Goal: Task Accomplishment & Management: Use online tool/utility

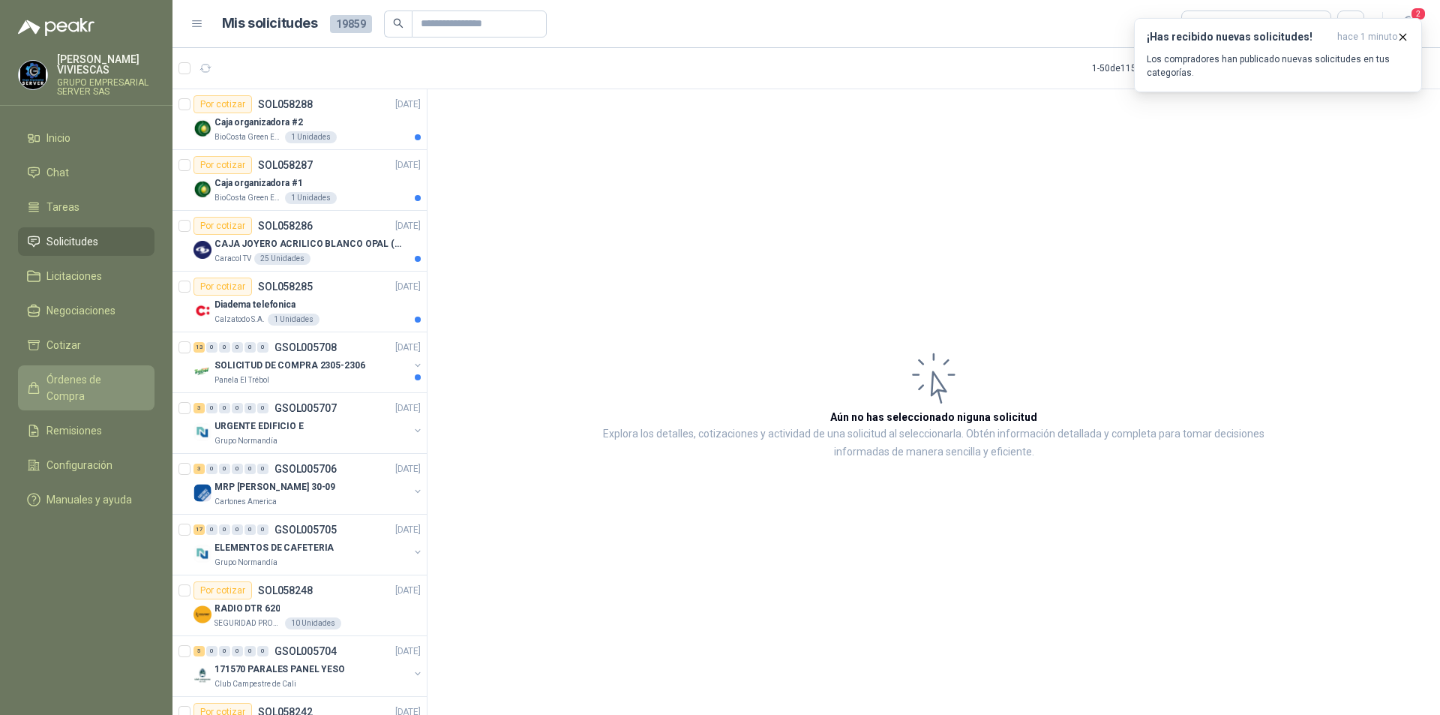
click at [146, 381] on link "Órdenes de Compra" at bounding box center [86, 387] width 136 height 45
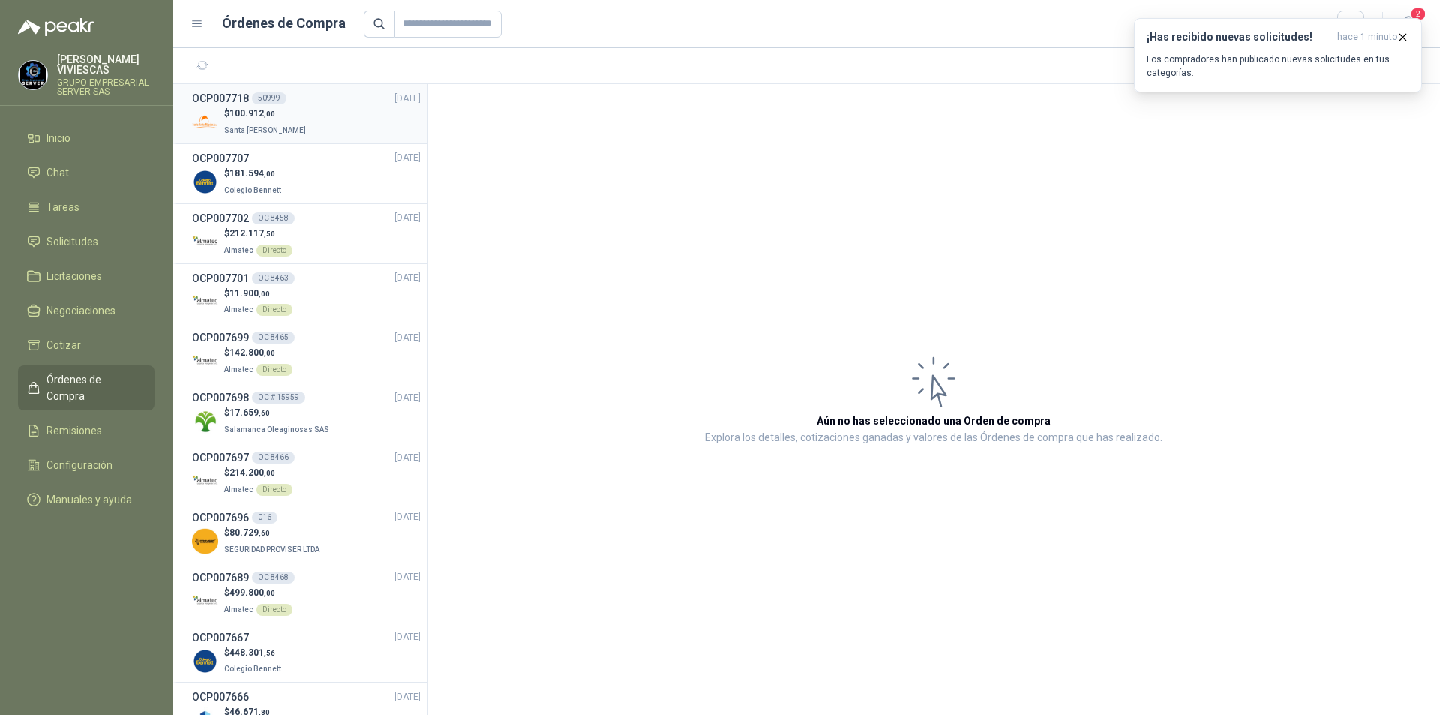
click at [311, 123] on div "$ 100.912 ,00 Santa [PERSON_NAME]" at bounding box center [306, 121] width 229 height 31
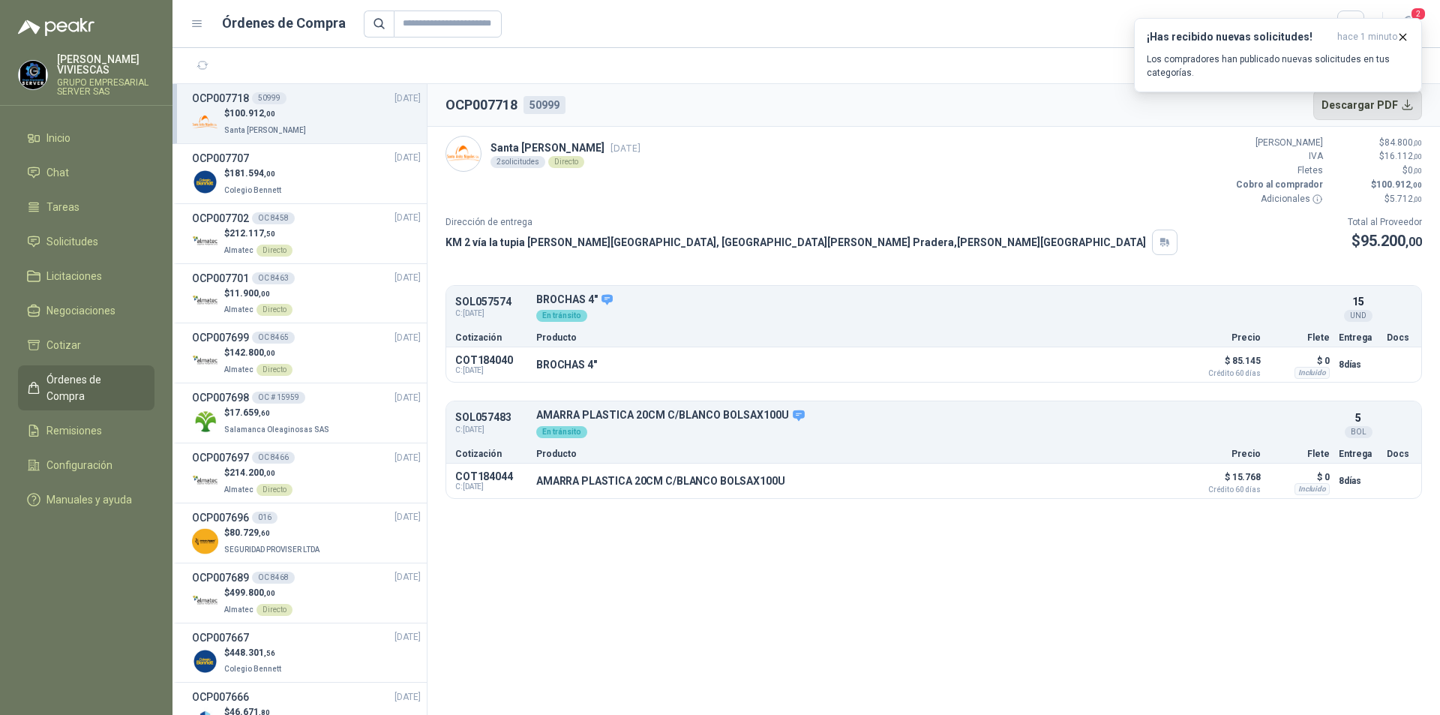
click at [1396, 104] on button "Descargar PDF" at bounding box center [1367, 105] width 109 height 30
click at [316, 173] on div "$ 181.594 ,00 Colegio [PERSON_NAME]" at bounding box center [306, 181] width 229 height 31
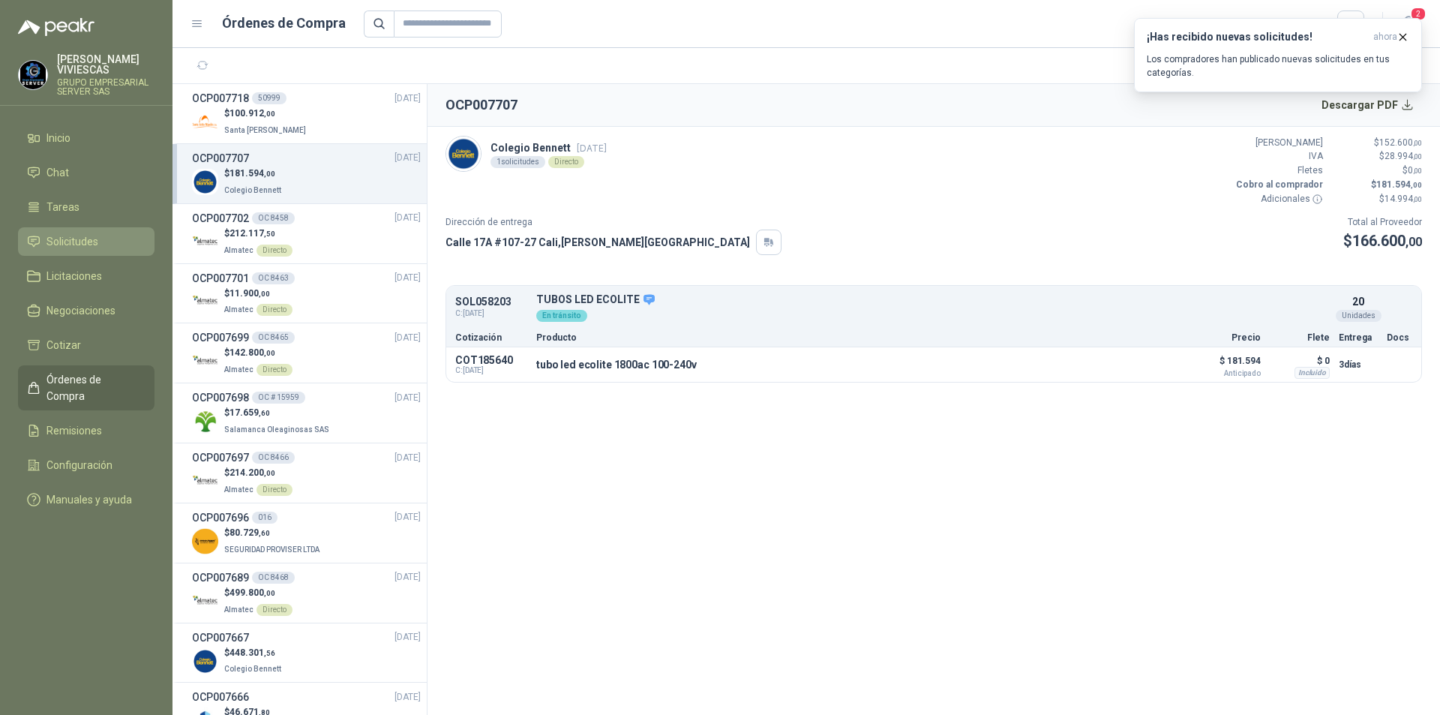
click at [82, 241] on span "Solicitudes" at bounding box center [72, 241] width 52 height 16
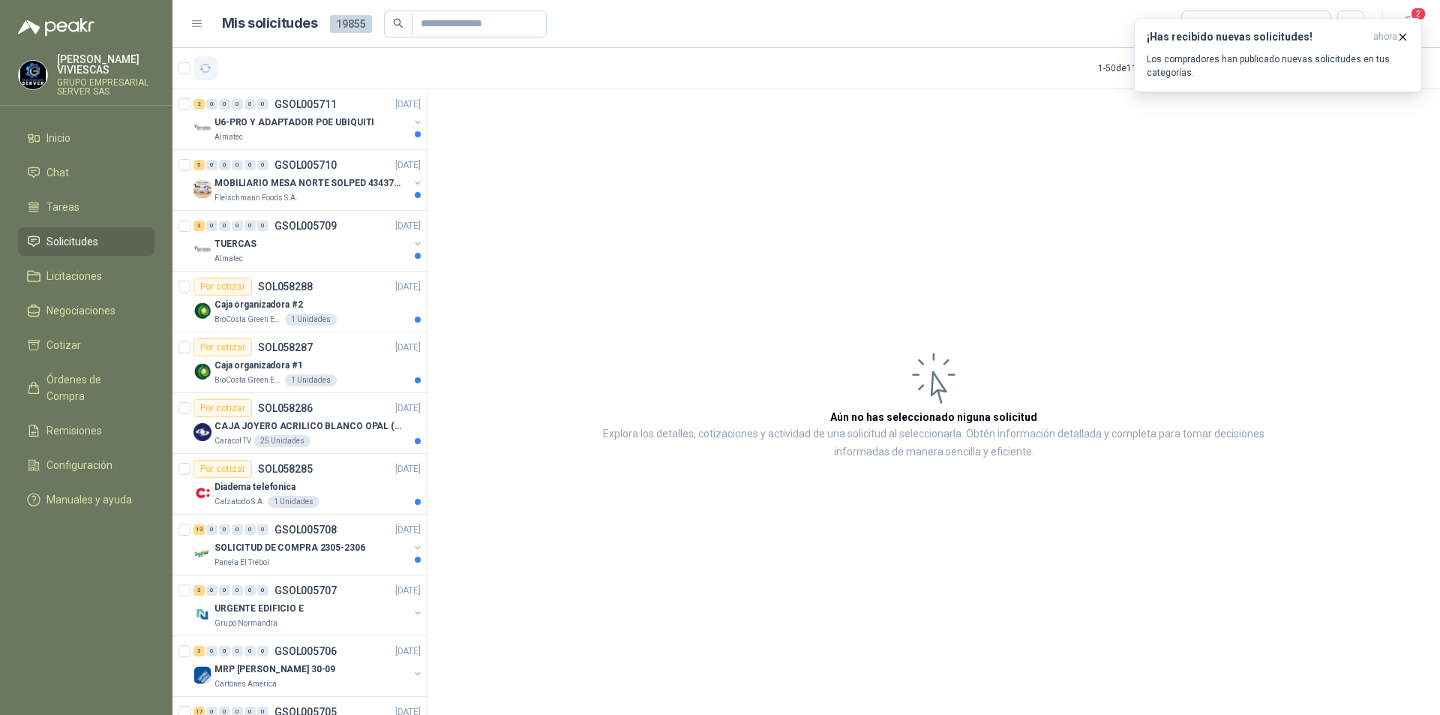
click at [208, 68] on icon "button" at bounding box center [205, 68] width 13 height 13
click at [1404, 36] on icon "button" at bounding box center [1403, 37] width 6 height 6
click at [302, 132] on div "Almatec" at bounding box center [311, 137] width 194 height 12
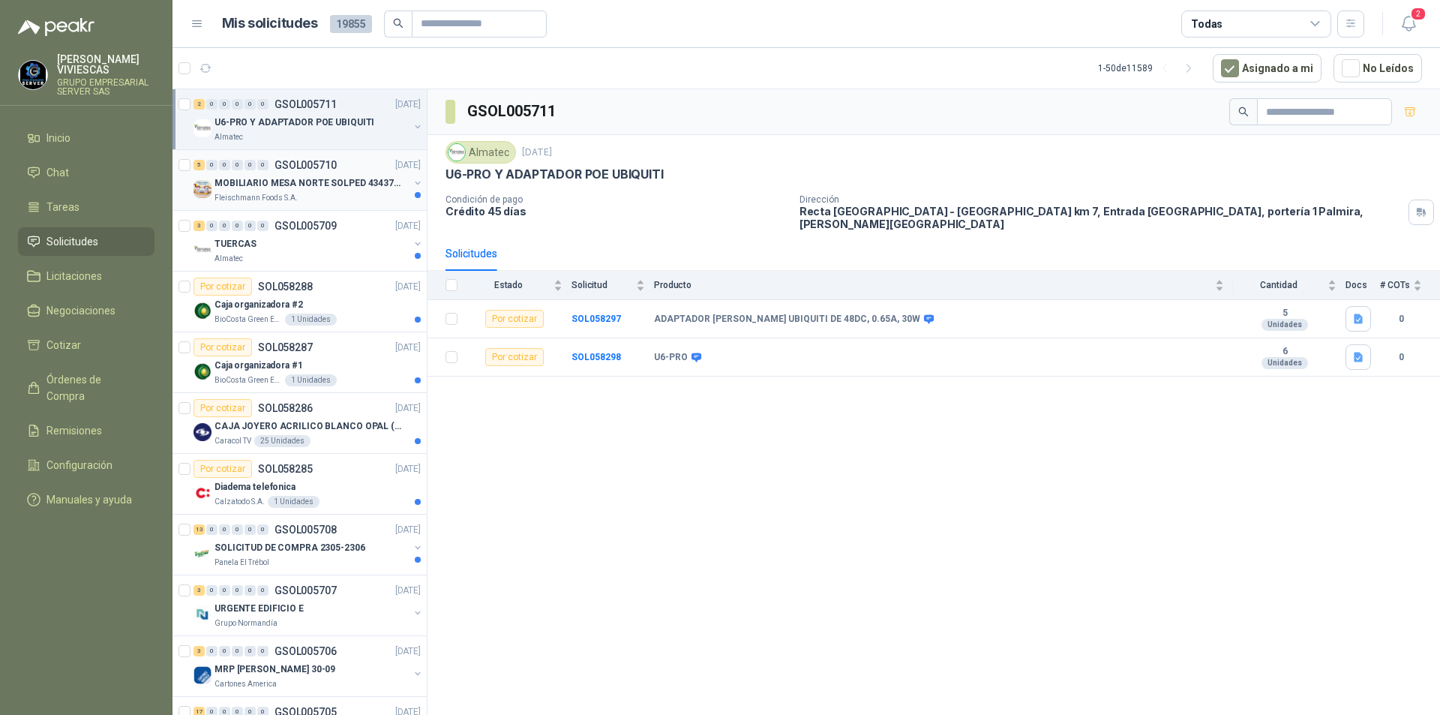
click at [292, 187] on p "MOBILIARIO MESA NORTE SOLPED 4343782" at bounding box center [307, 183] width 187 height 14
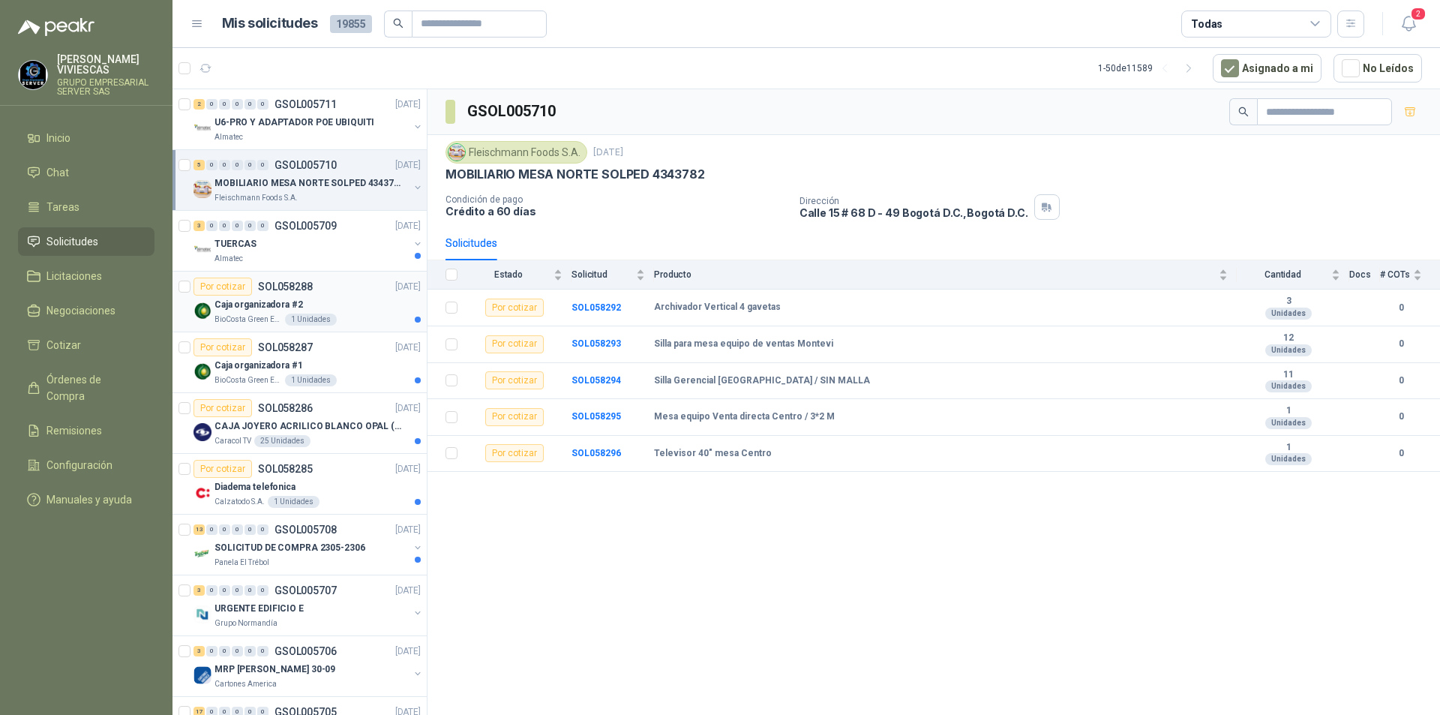
click at [337, 309] on div "Caja organizadora #2" at bounding box center [317, 304] width 206 height 18
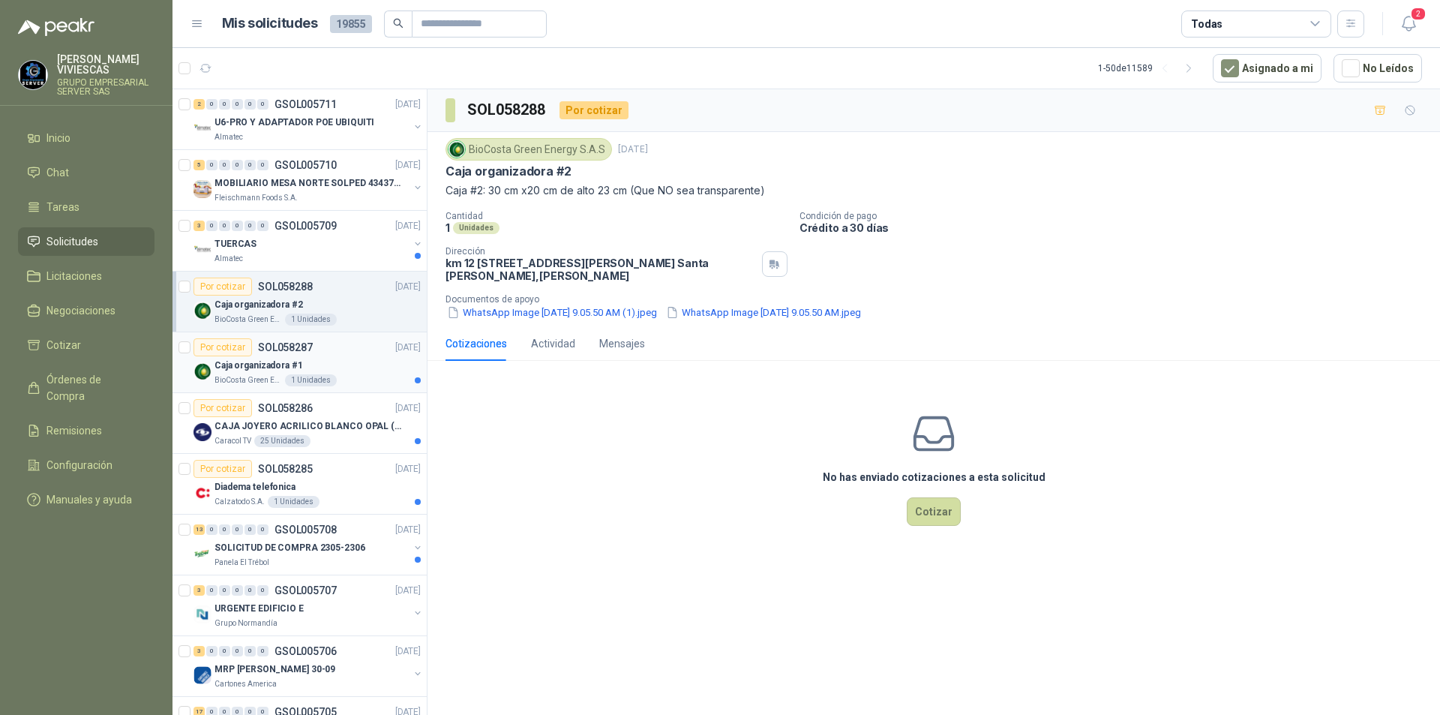
click at [328, 370] on div "Caja organizadora #1" at bounding box center [317, 365] width 206 height 18
click at [328, 556] on div "Panela El Trébol" at bounding box center [311, 562] width 194 height 12
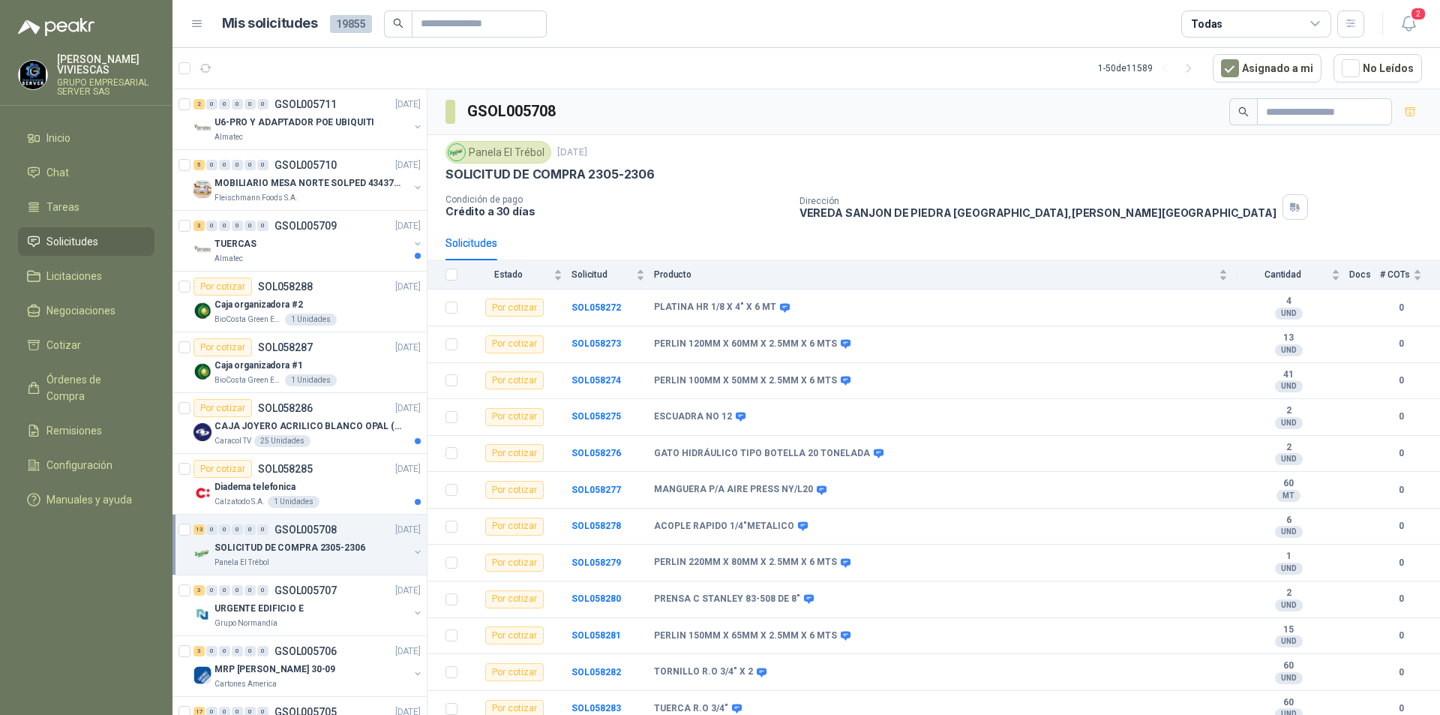
scroll to position [43, 0]
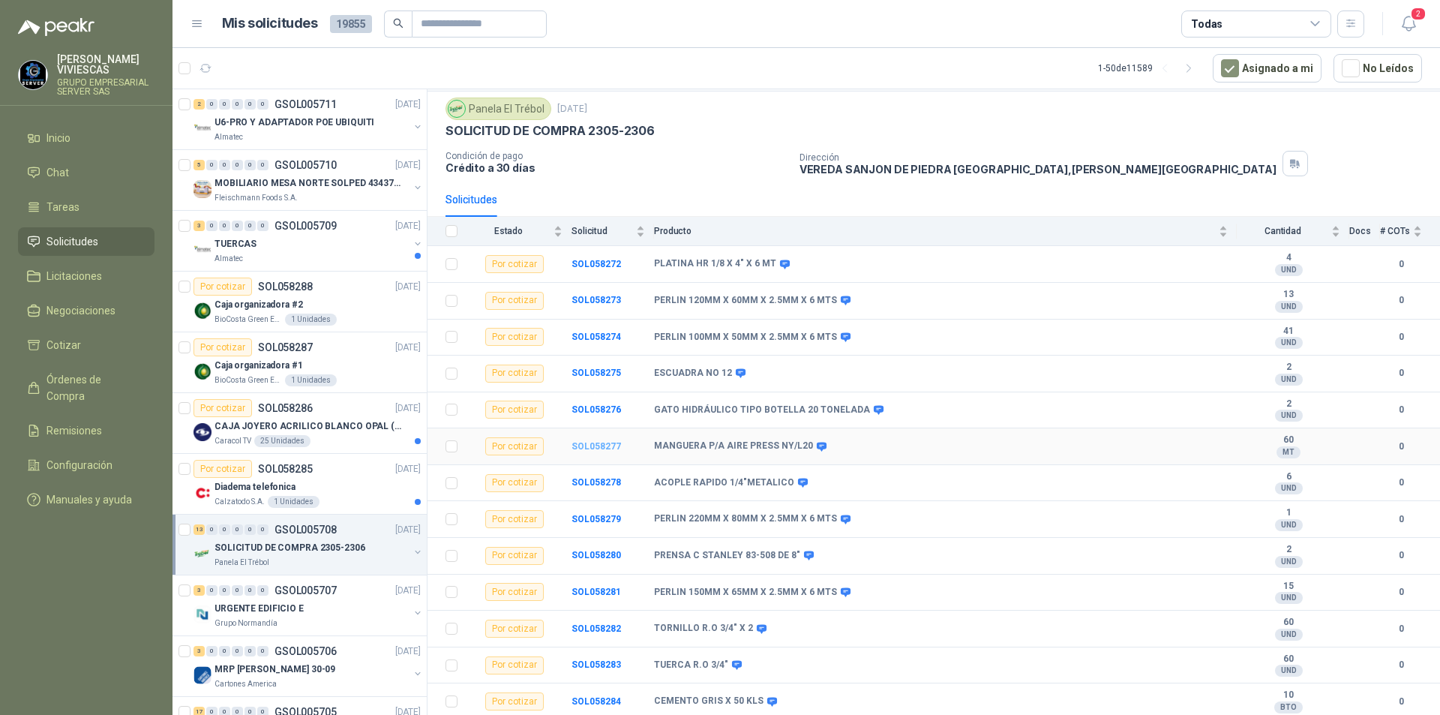
click at [609, 445] on b "SOL058277" at bounding box center [595, 446] width 49 height 10
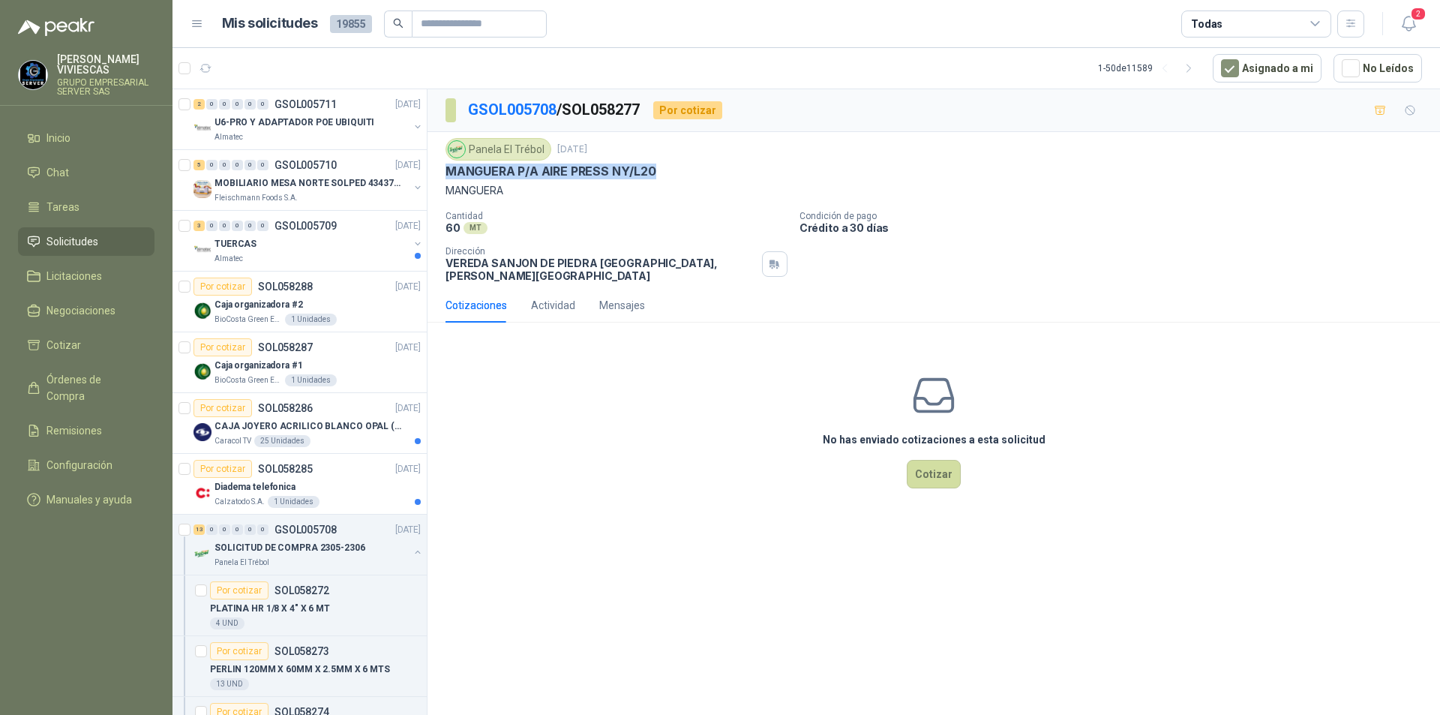
drag, startPoint x: 657, startPoint y: 169, endPoint x: 450, endPoint y: 166, distance: 207.0
click at [450, 166] on div "MANGUERA P/A AIRE PRESS NY/L20" at bounding box center [933, 171] width 976 height 16
copy p "MANGUERA P/A AIRE PRESS NY/L20"
click at [516, 109] on link "GSOL005708" at bounding box center [512, 109] width 88 height 18
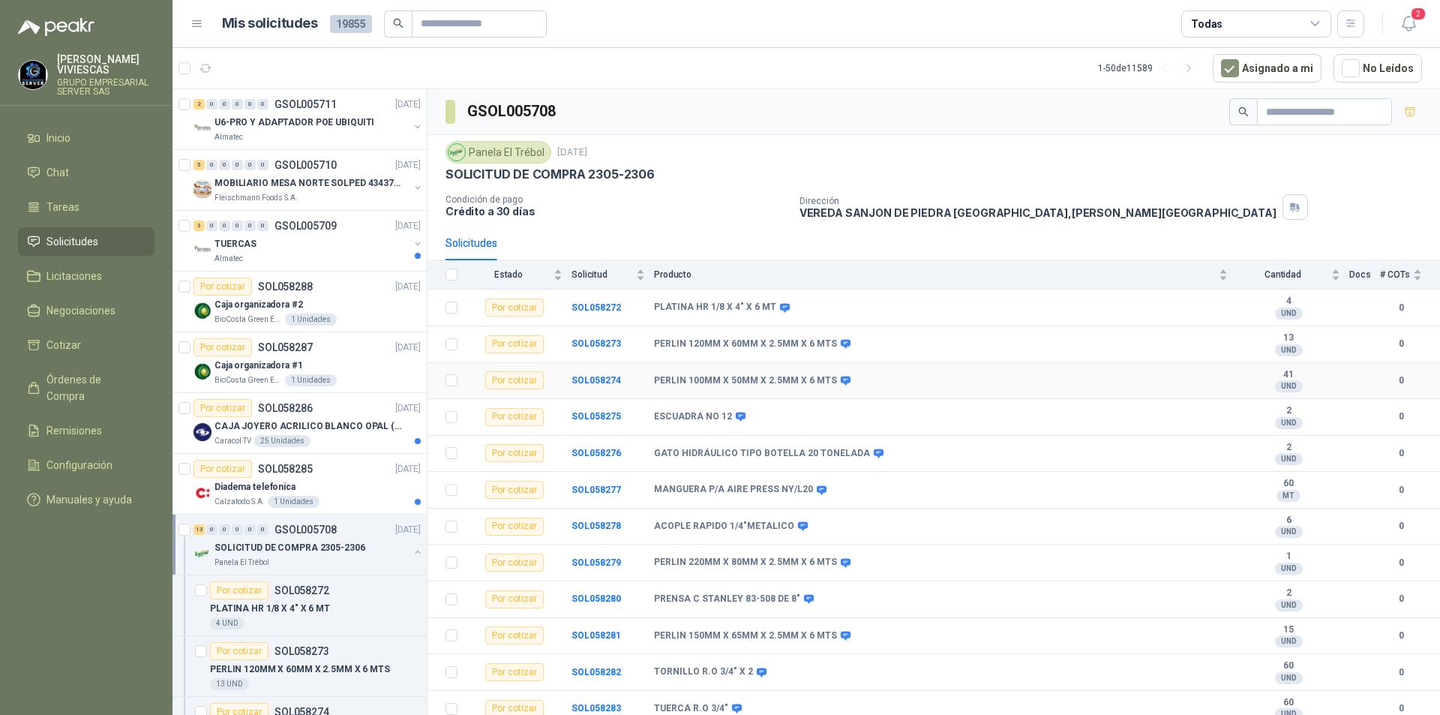
scroll to position [43, 0]
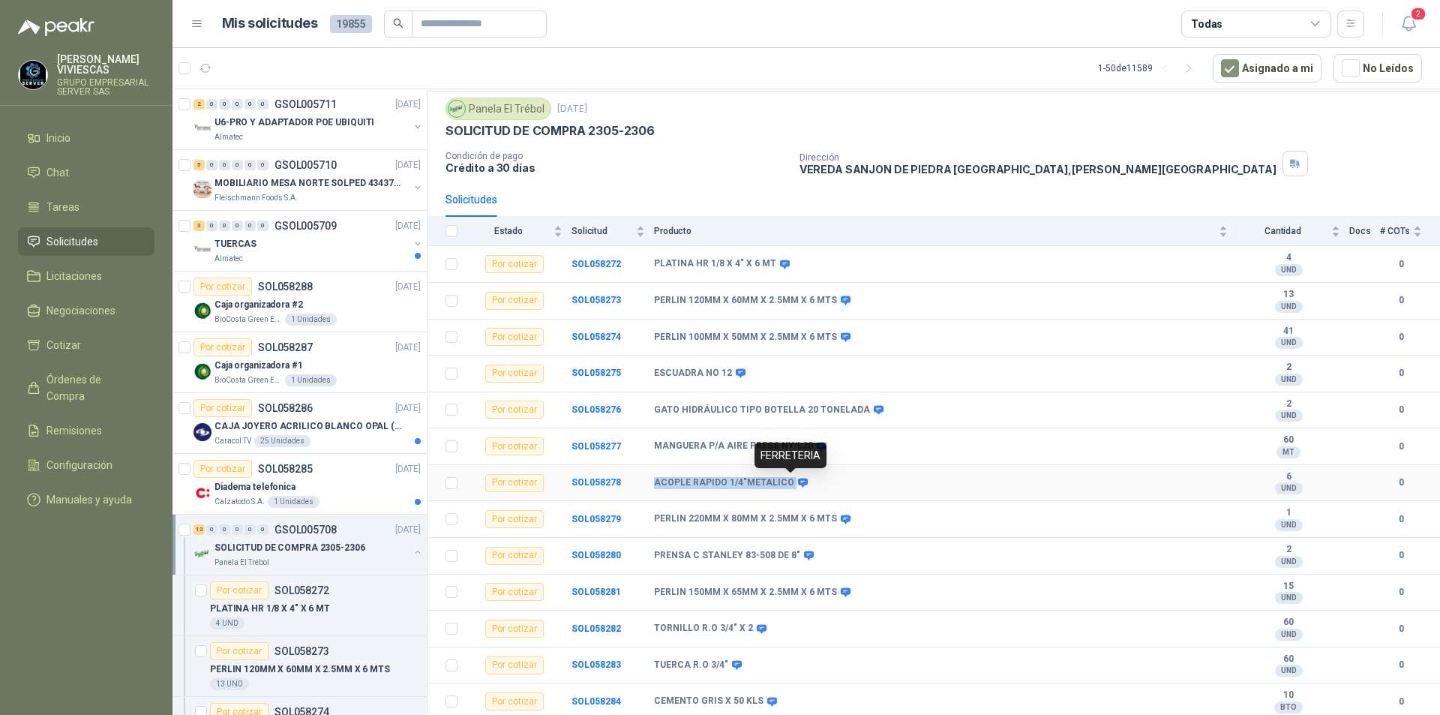
drag, startPoint x: 645, startPoint y: 481, endPoint x: 792, endPoint y: 479, distance: 147.0
click at [792, 479] on tr "Por cotizar SOL058278 ACOPLE RAPIDO 1/4"METALICO 6 UND  0" at bounding box center [933, 483] width 1012 height 37
copy tr "ACOPLE RAPIDO 1/4"METALICO"
click at [305, 551] on p "SOLICITUD DE COMPRA 2305-2306" at bounding box center [289, 548] width 151 height 14
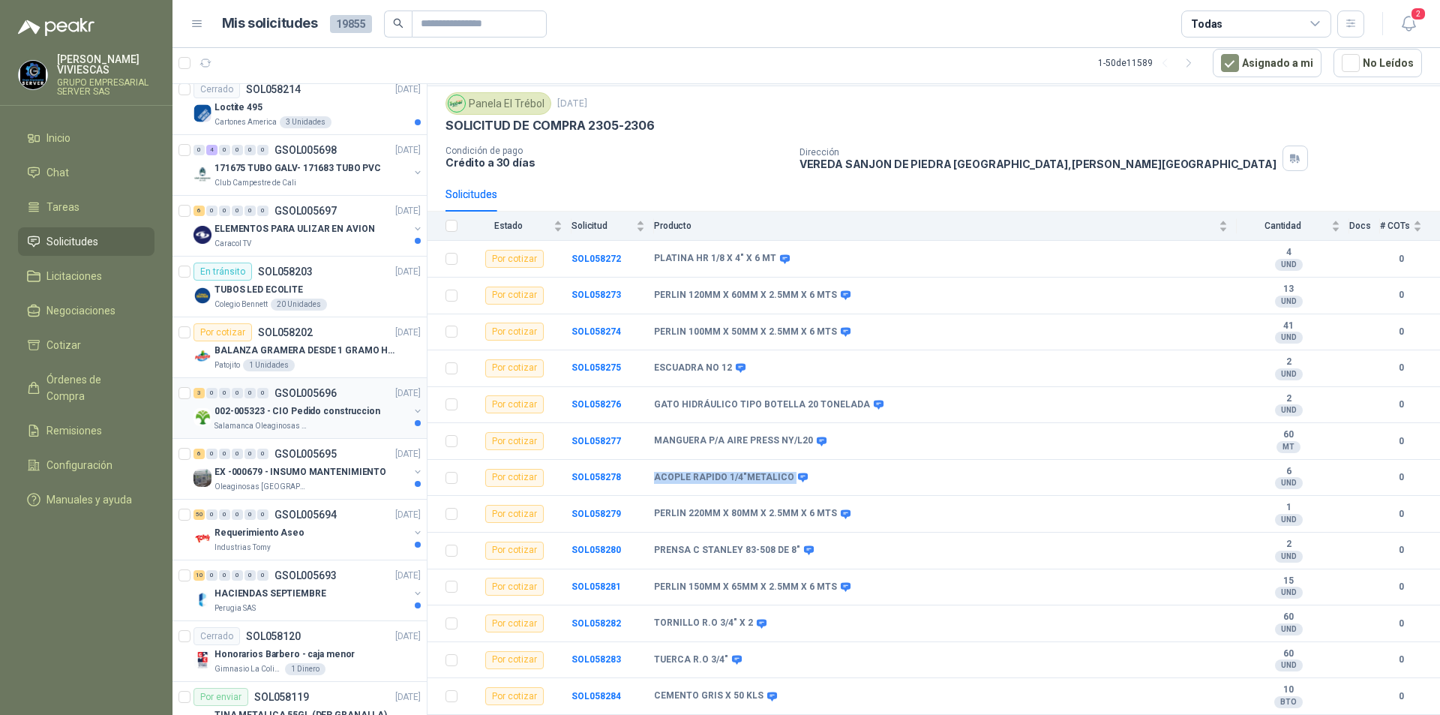
scroll to position [1725, 0]
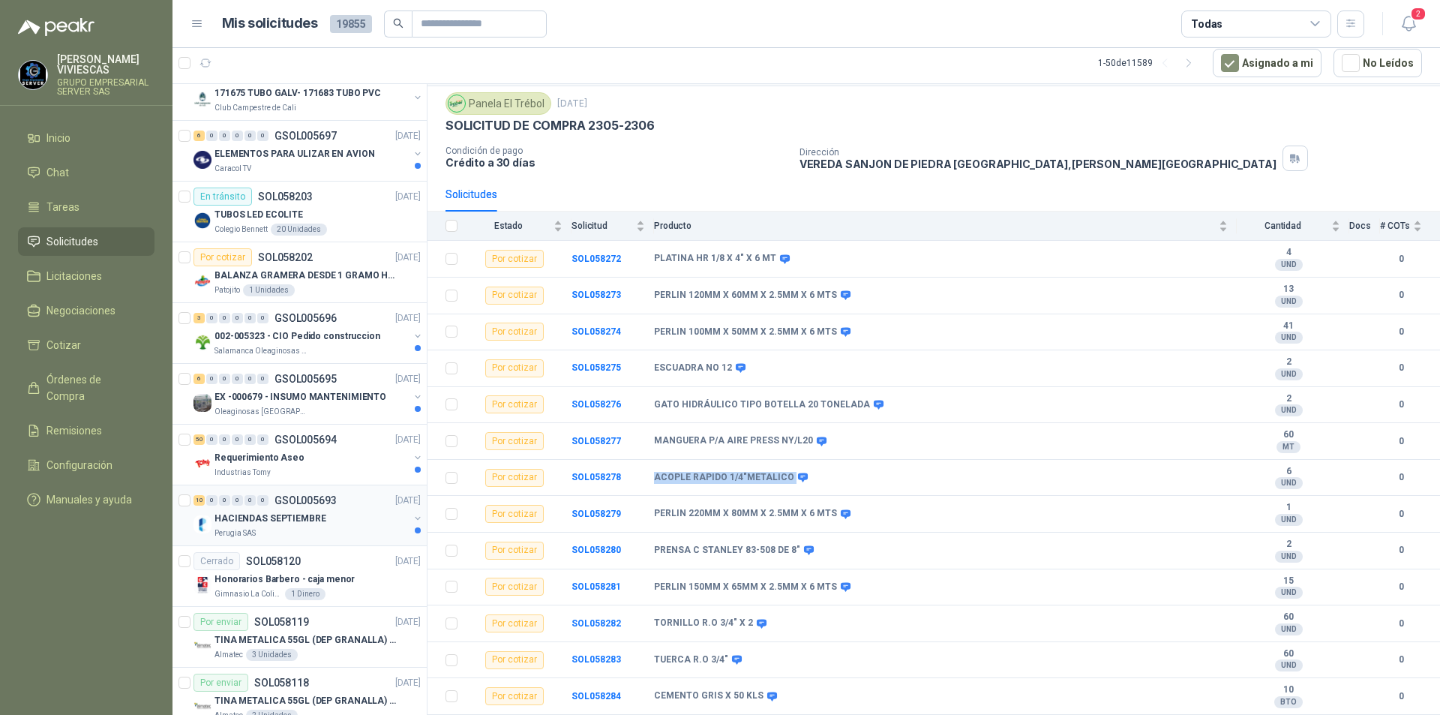
click at [310, 528] on div "Perugia SAS" at bounding box center [311, 533] width 194 height 12
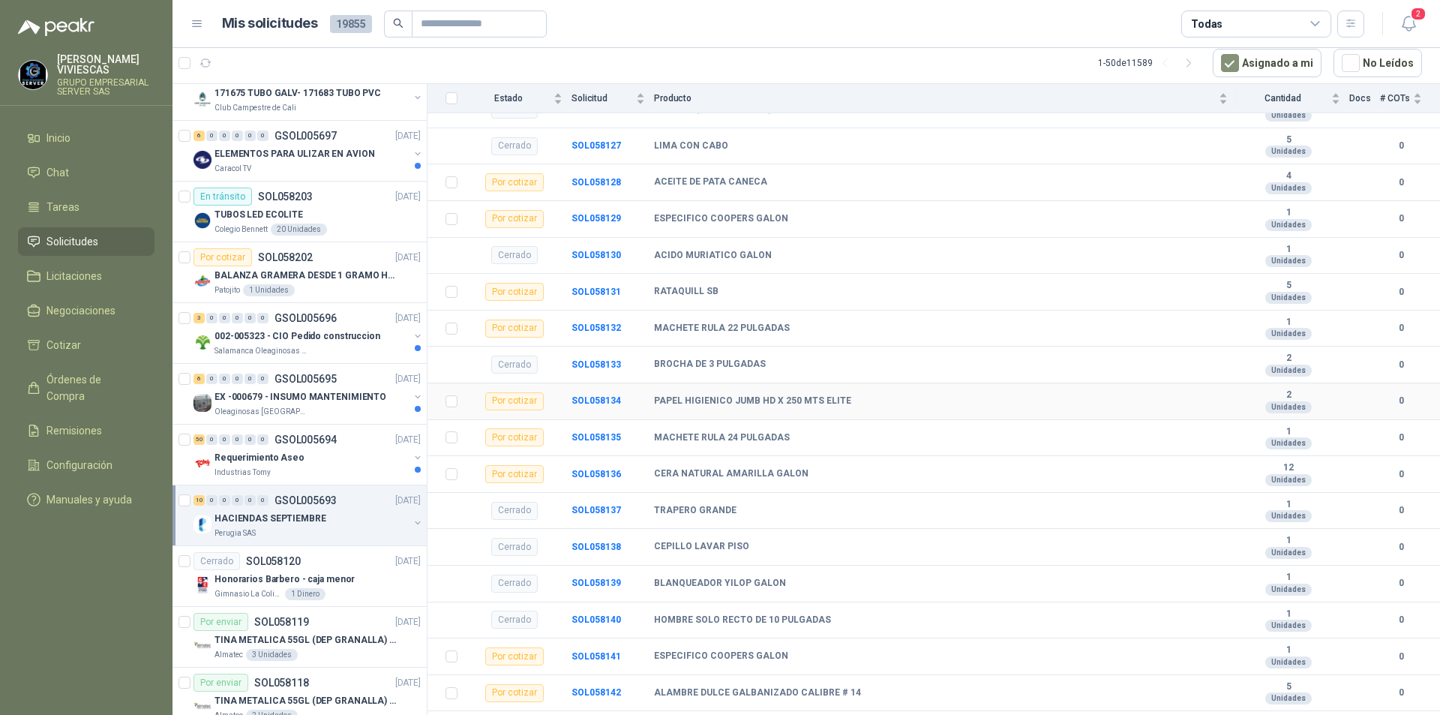
scroll to position [408, 0]
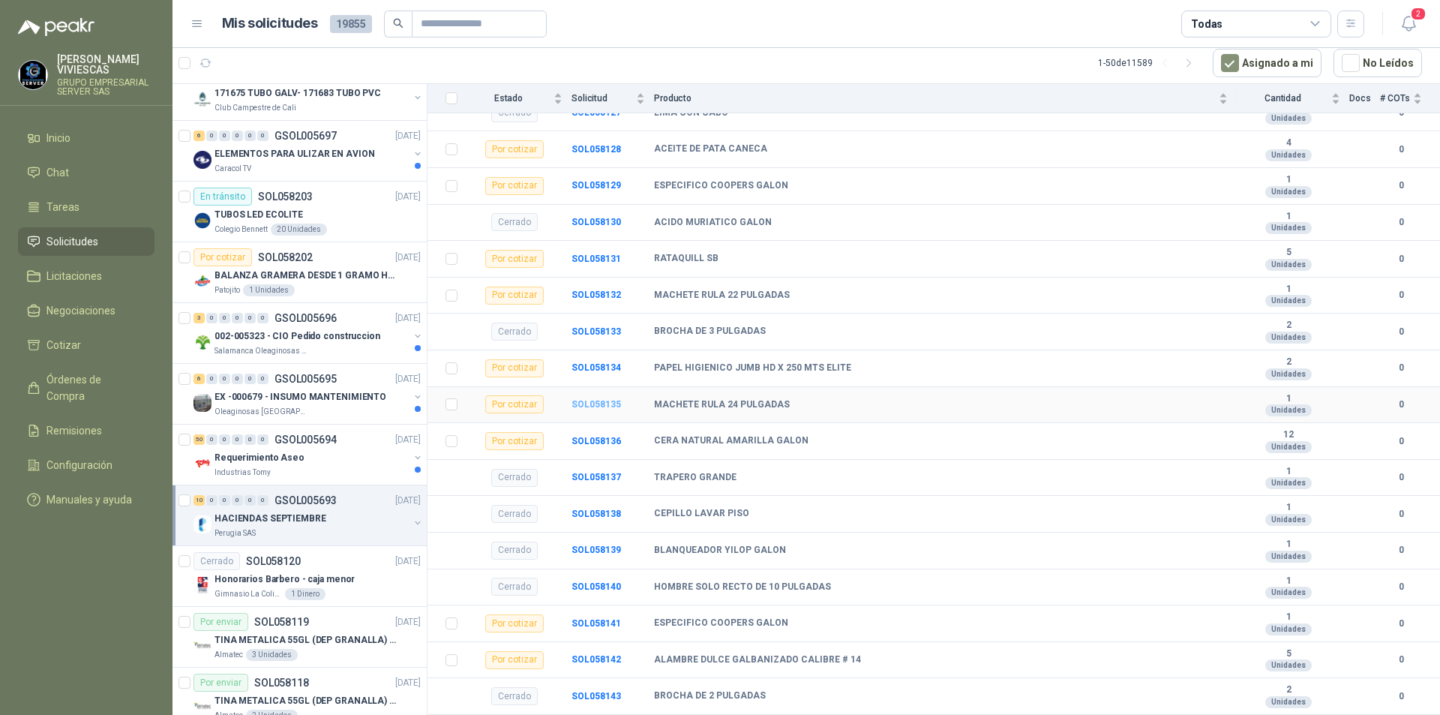
click at [609, 406] on b "SOL058135" at bounding box center [595, 404] width 49 height 10
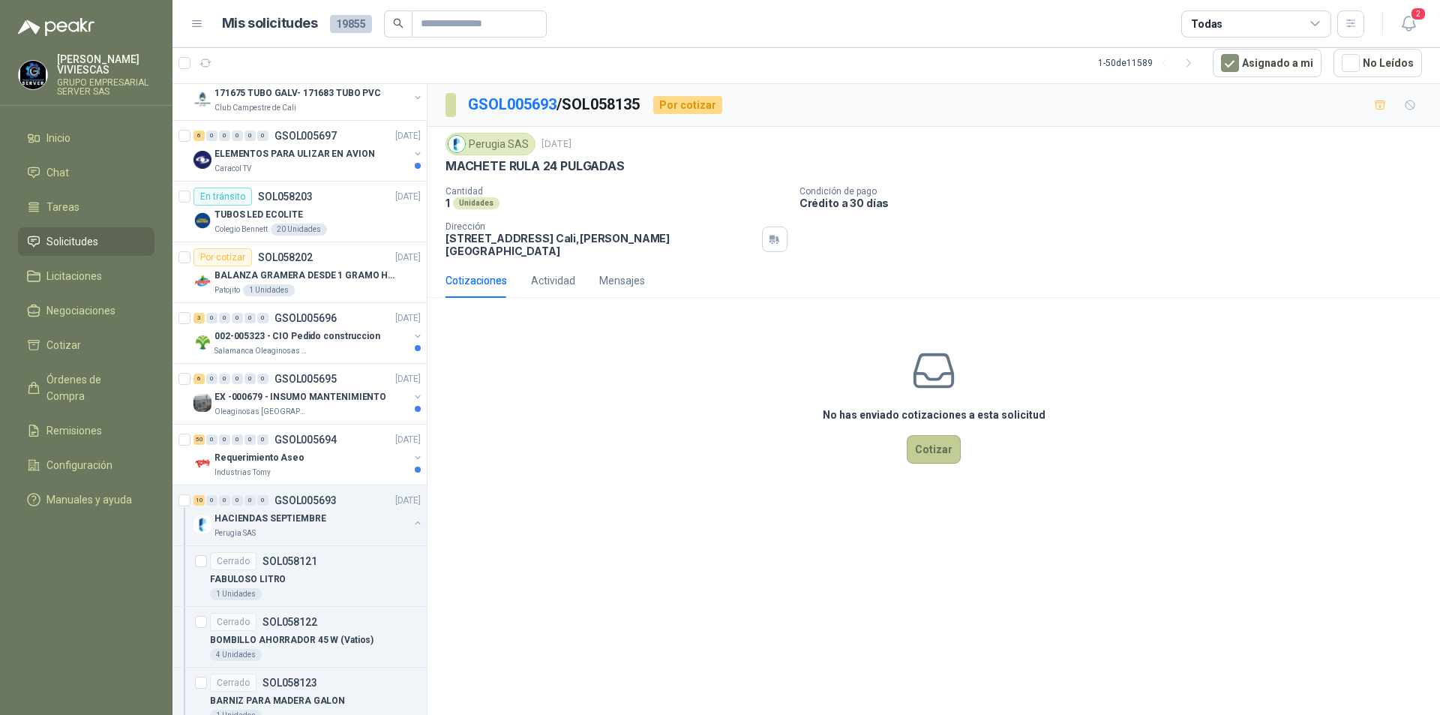
click at [932, 446] on button "Cotizar" at bounding box center [934, 449] width 54 height 28
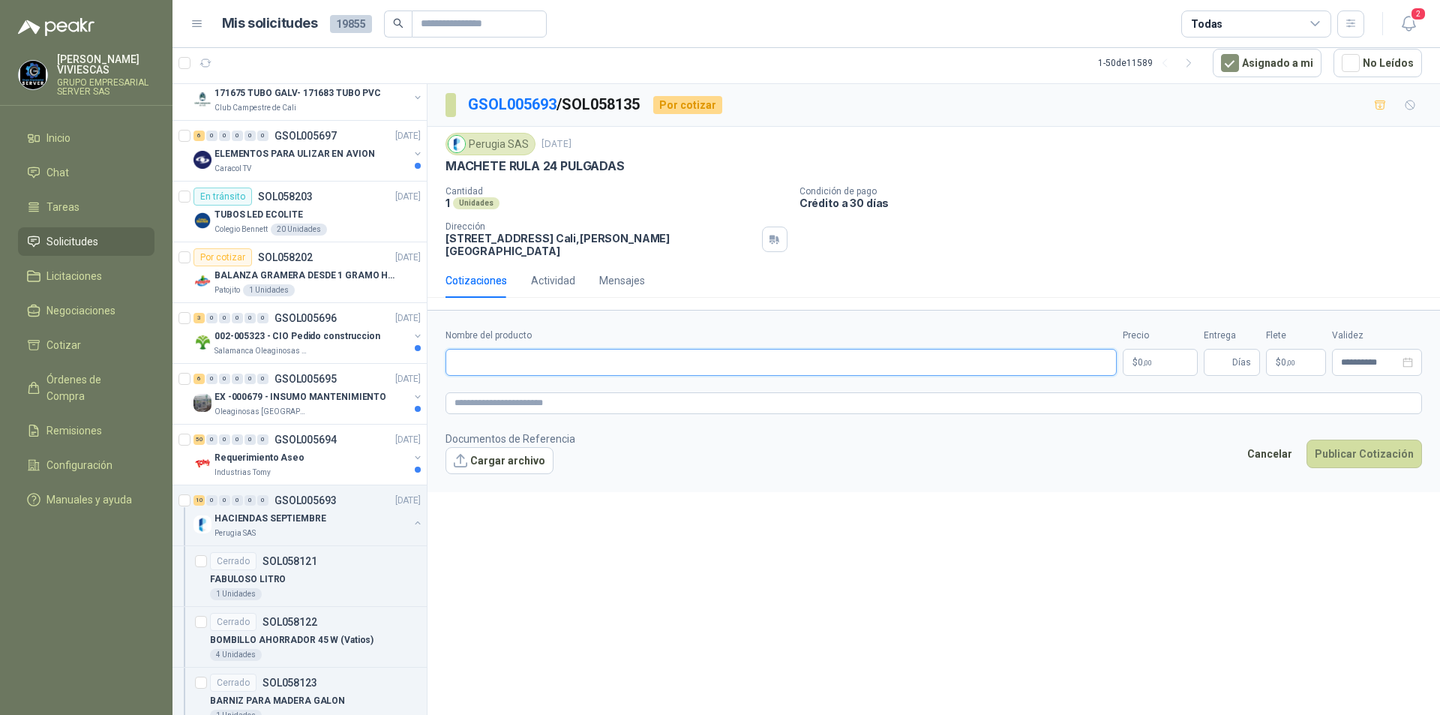
paste input "**********"
type input "**********"
click at [1142, 352] on body "[PERSON_NAME] GRUPO EMPRESARIAL SERVER SAS Inicio Chat Tareas Solicitudes Licit…" at bounding box center [720, 357] width 1440 height 715
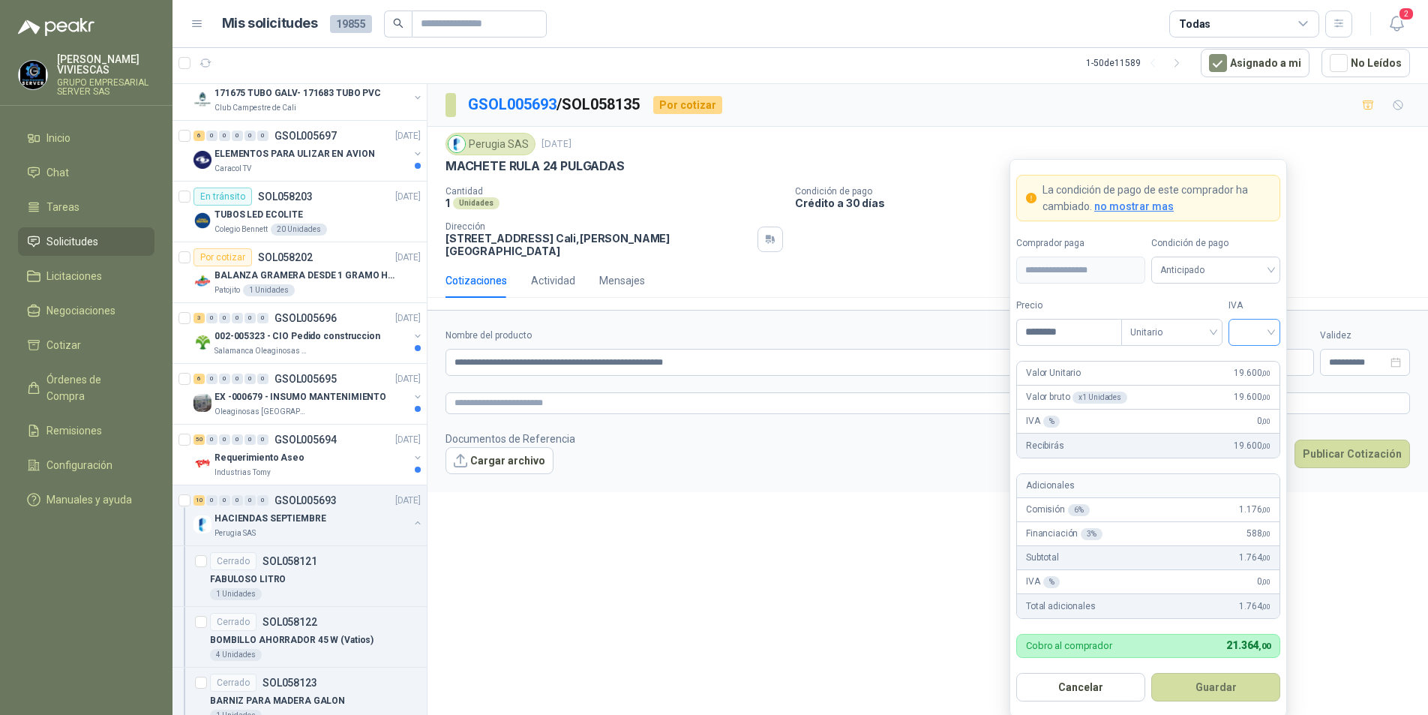
type input "********"
click at [1268, 333] on input "search" at bounding box center [1254, 330] width 34 height 22
click at [1257, 382] on div "5%" at bounding box center [1254, 387] width 28 height 16
click at [1242, 271] on span "Anticipado" at bounding box center [1215, 270] width 111 height 22
click at [1221, 325] on div "Crédito a 30 días" at bounding box center [1215, 325] width 105 height 16
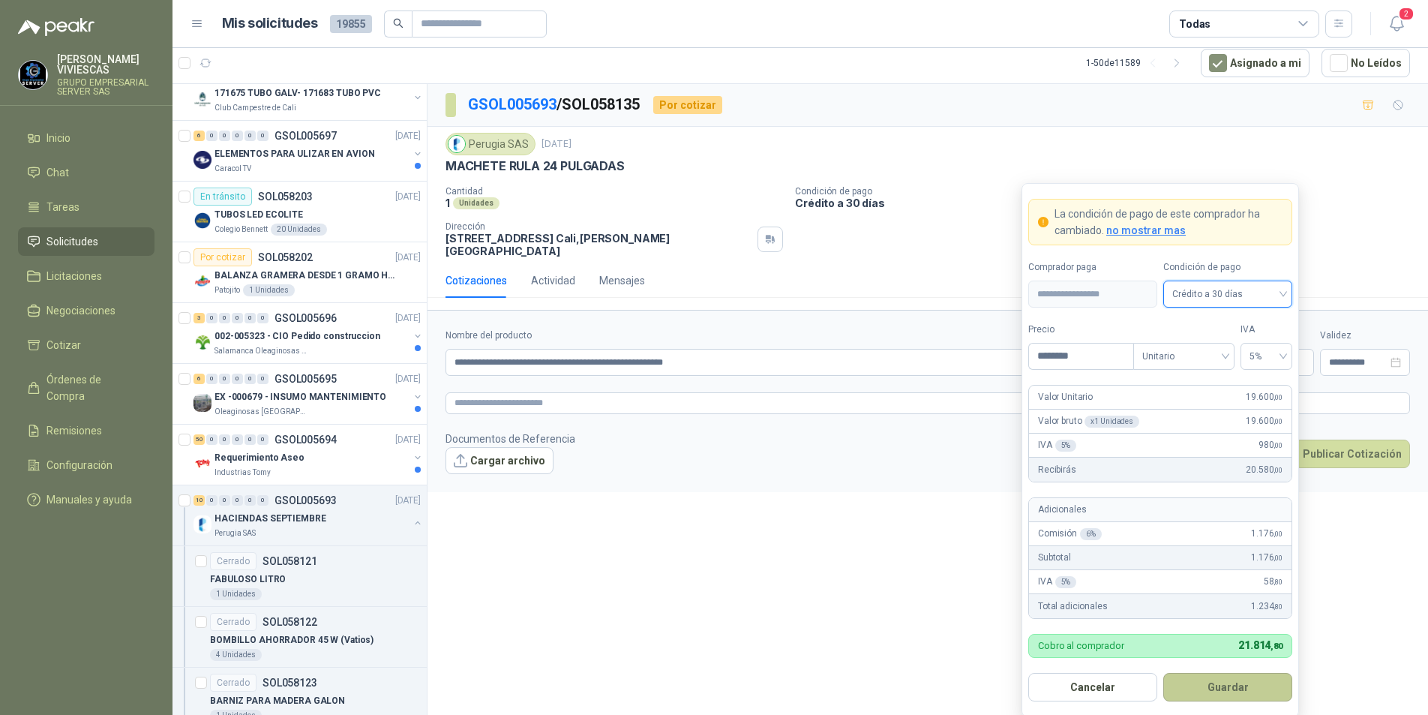
click at [1223, 690] on button "Guardar" at bounding box center [1227, 687] width 129 height 28
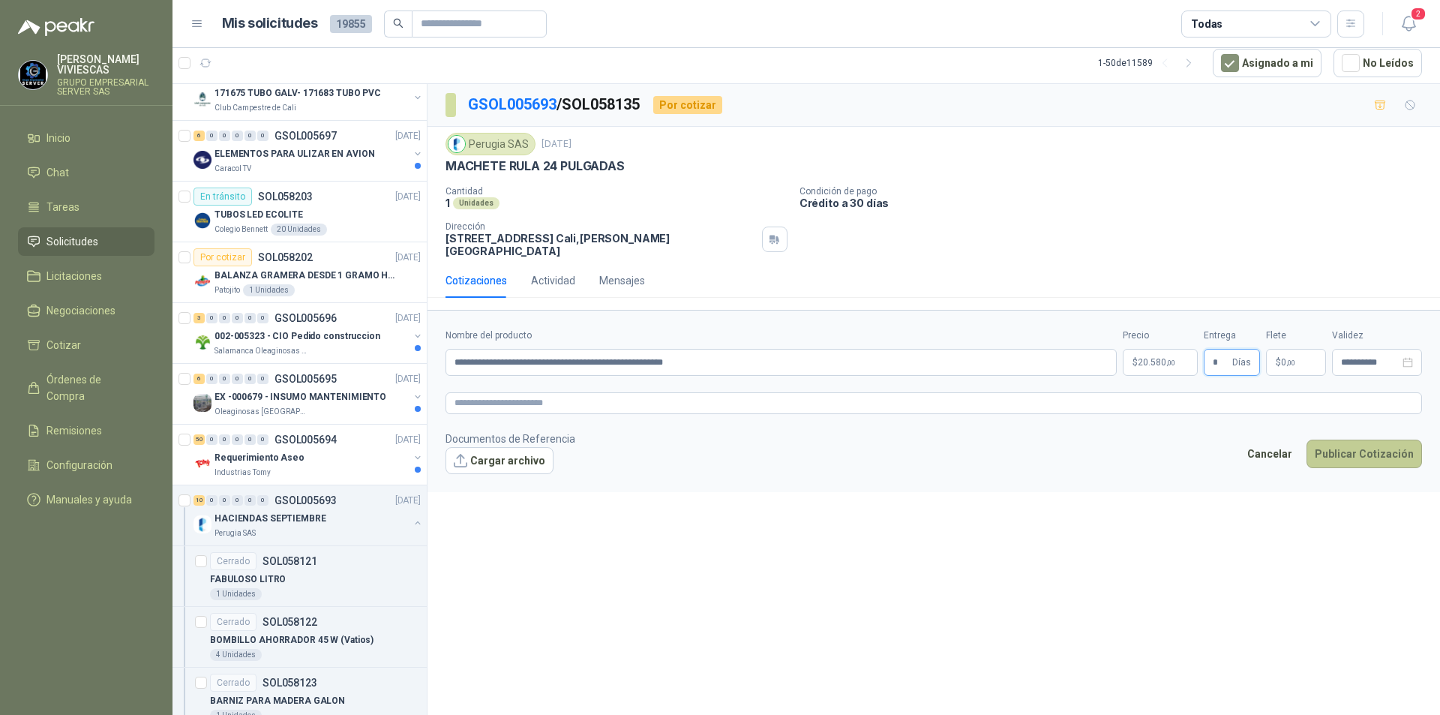
type input "*"
click at [1342, 439] on button "Publicar Cotización" at bounding box center [1363, 453] width 115 height 28
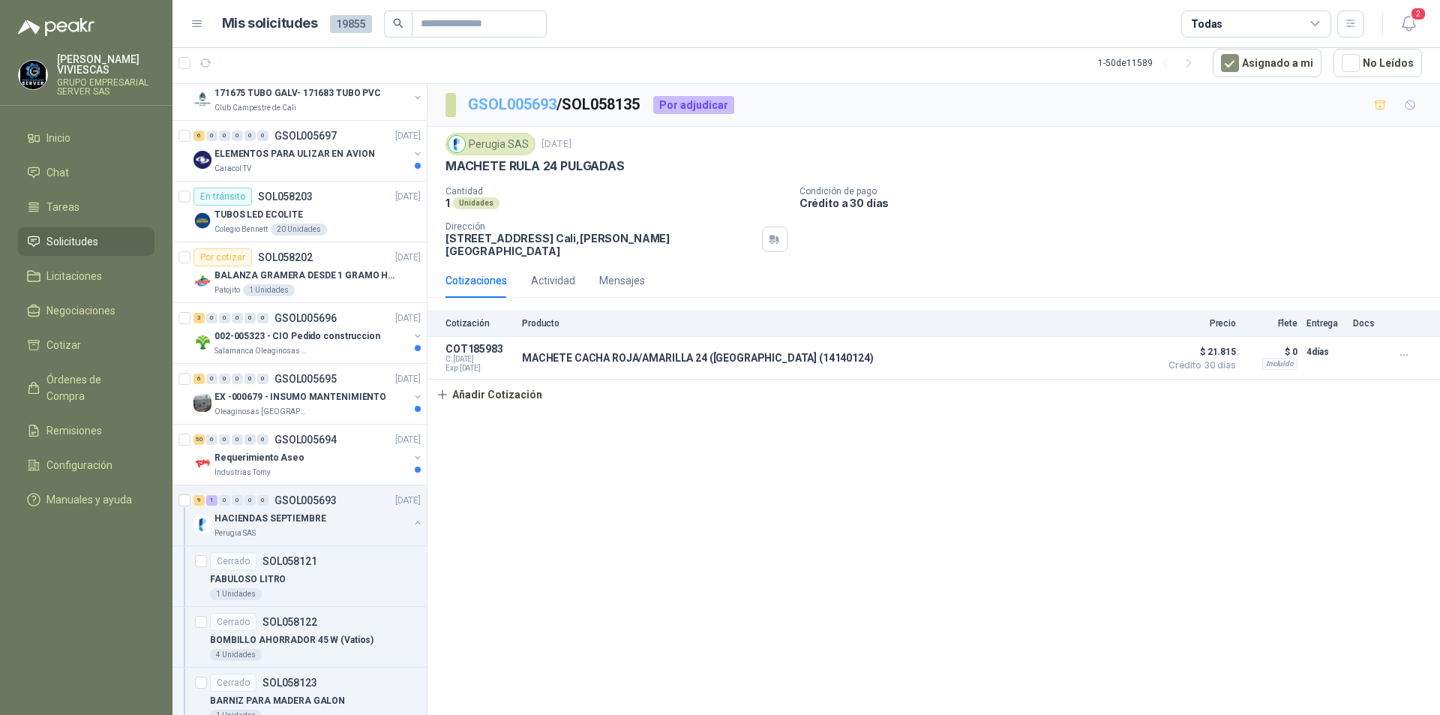
click at [500, 103] on link "GSOL005693" at bounding box center [512, 104] width 88 height 18
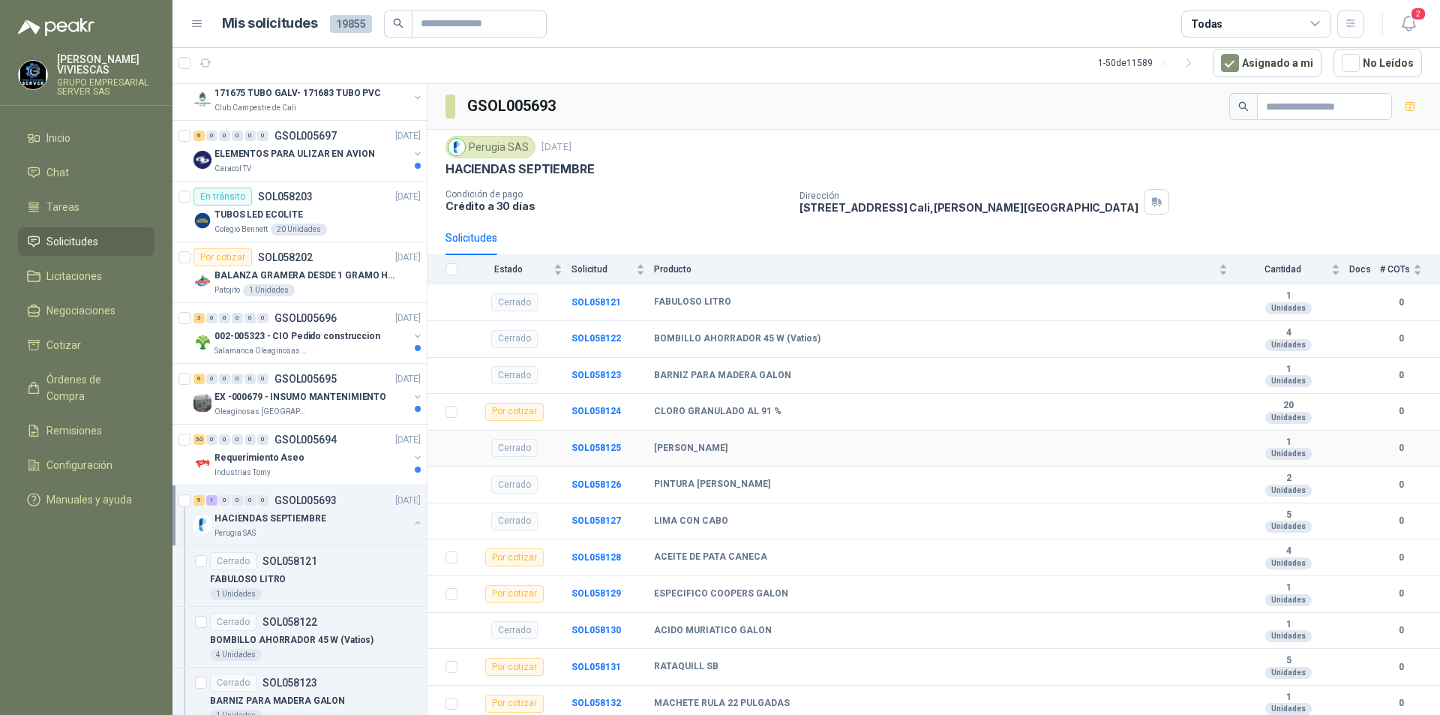
scroll to position [150, 0]
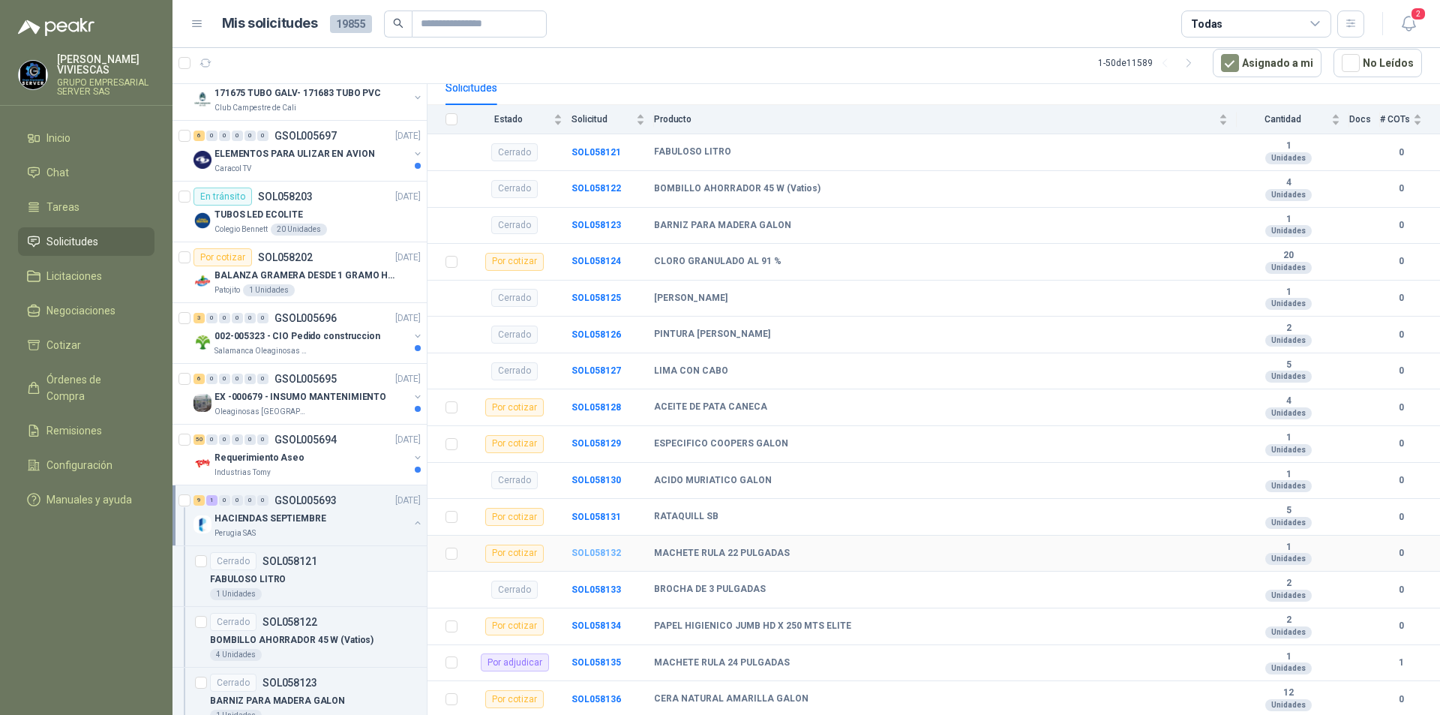
click at [616, 551] on b "SOL058132" at bounding box center [595, 552] width 49 height 10
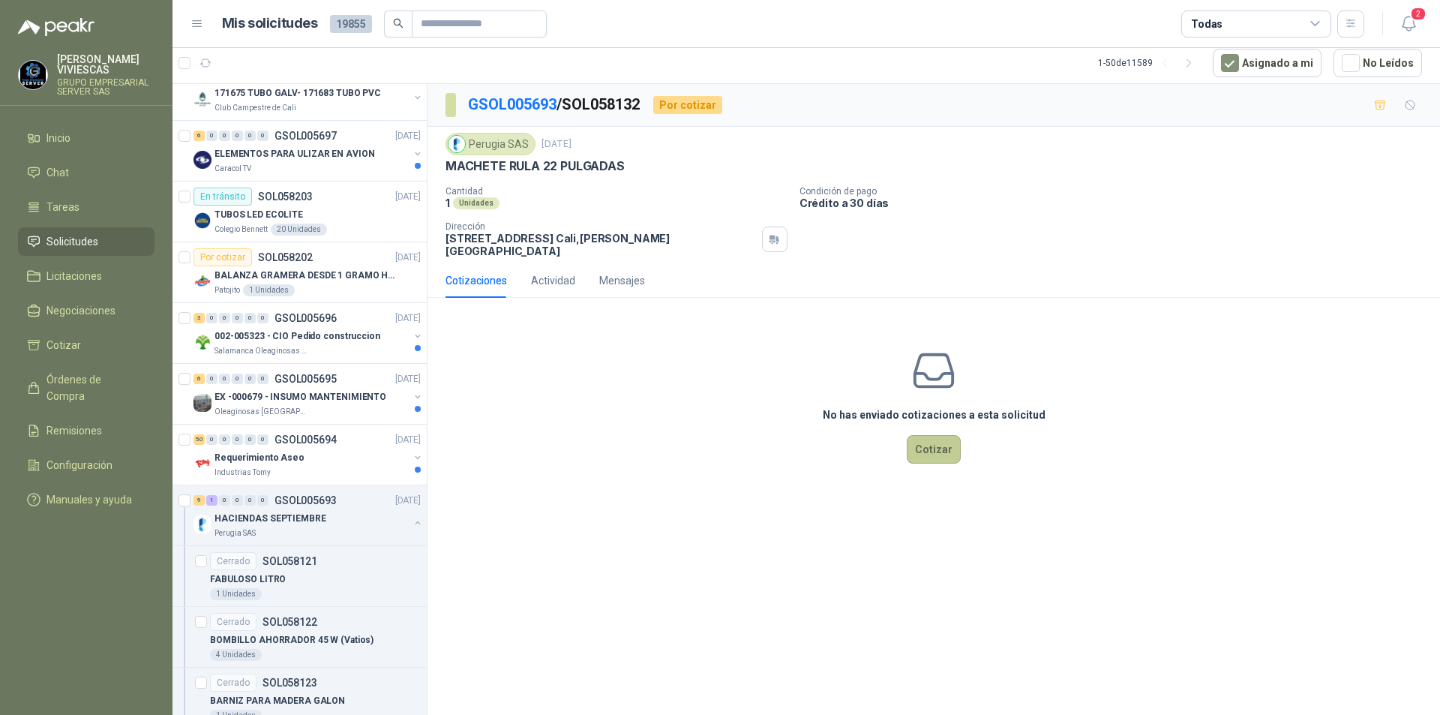
click at [928, 441] on button "Cotizar" at bounding box center [934, 449] width 54 height 28
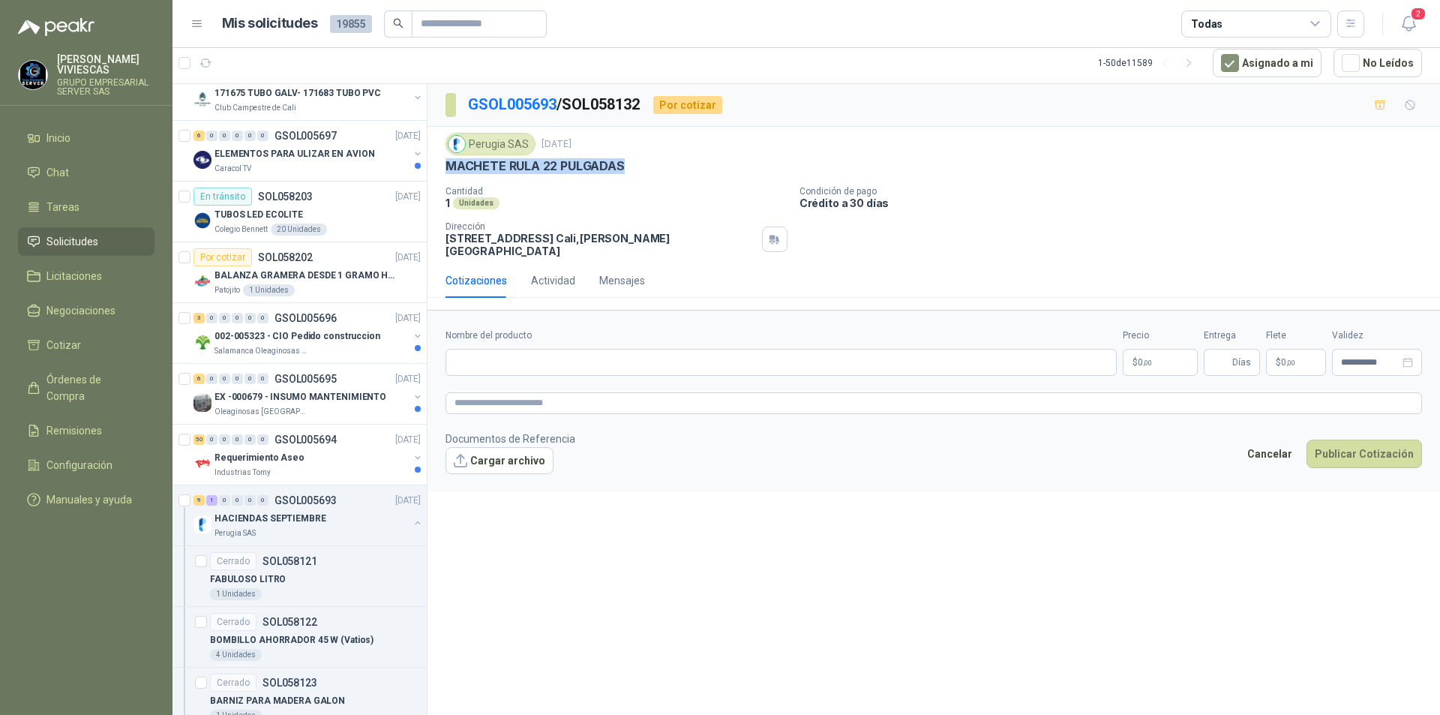
drag, startPoint x: 637, startPoint y: 165, endPoint x: 448, endPoint y: 166, distance: 189.7
click at [448, 166] on div "MACHETE RULA 22 PULGADAS" at bounding box center [933, 166] width 976 height 16
copy p "MACHETE RULA 22 PULGADAS"
paste input "**********"
type input "**********"
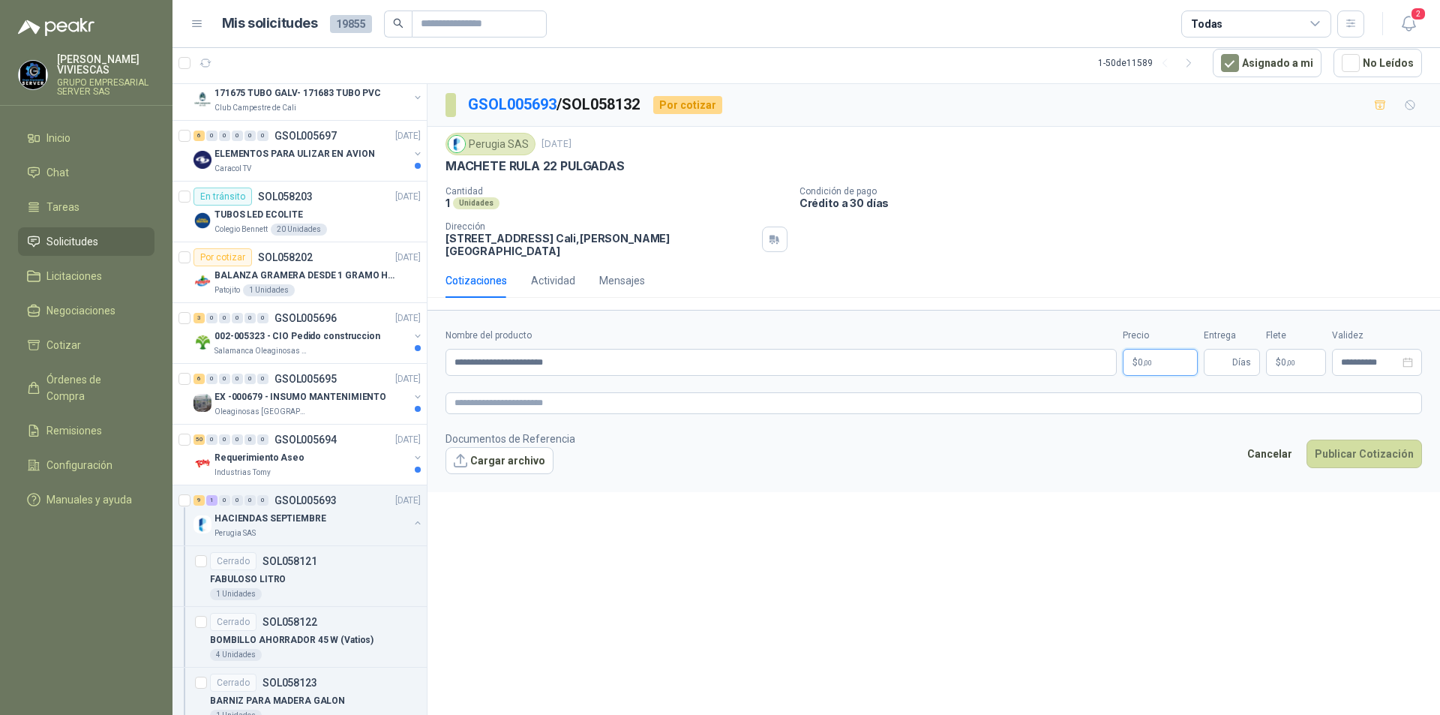
click at [1137, 354] on body "[PERSON_NAME] GRUPO EMPRESARIAL SERVER SAS Inicio Chat Tareas Solicitudes Licit…" at bounding box center [720, 357] width 1440 height 715
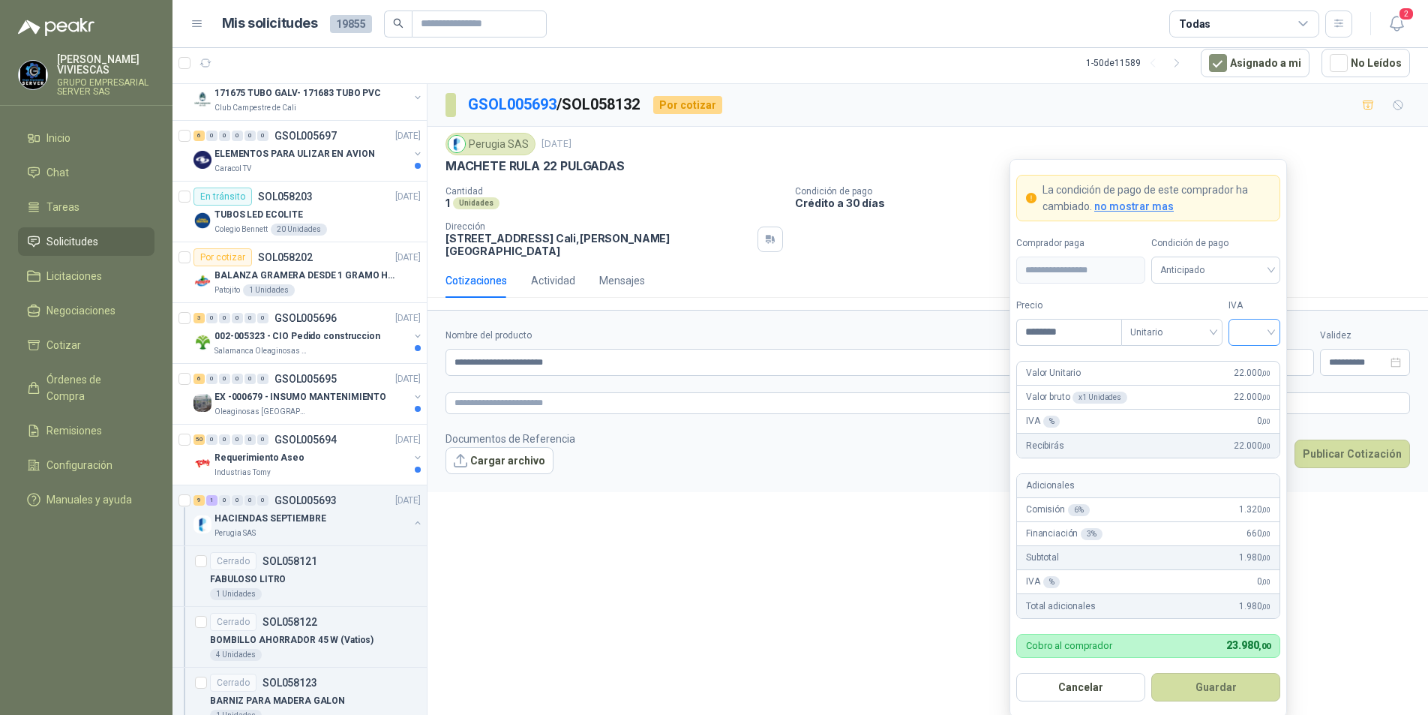
click at [1275, 328] on div at bounding box center [1254, 332] width 52 height 27
type input "********"
click at [1254, 382] on div "5%" at bounding box center [1254, 387] width 28 height 16
click at [1259, 272] on span "Anticipado" at bounding box center [1215, 270] width 111 height 22
click at [1236, 322] on div "Crédito a 30 días" at bounding box center [1215, 325] width 105 height 16
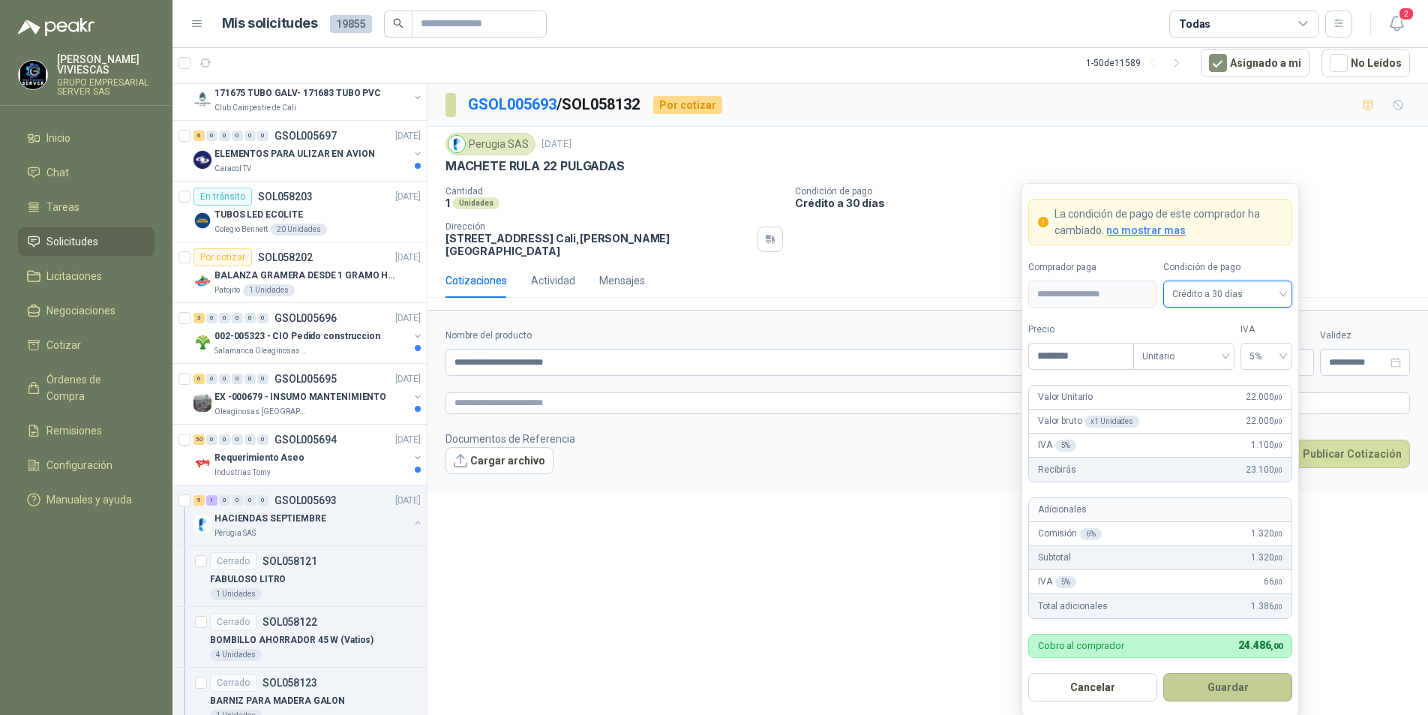
click at [1217, 682] on button "Guardar" at bounding box center [1227, 687] width 129 height 28
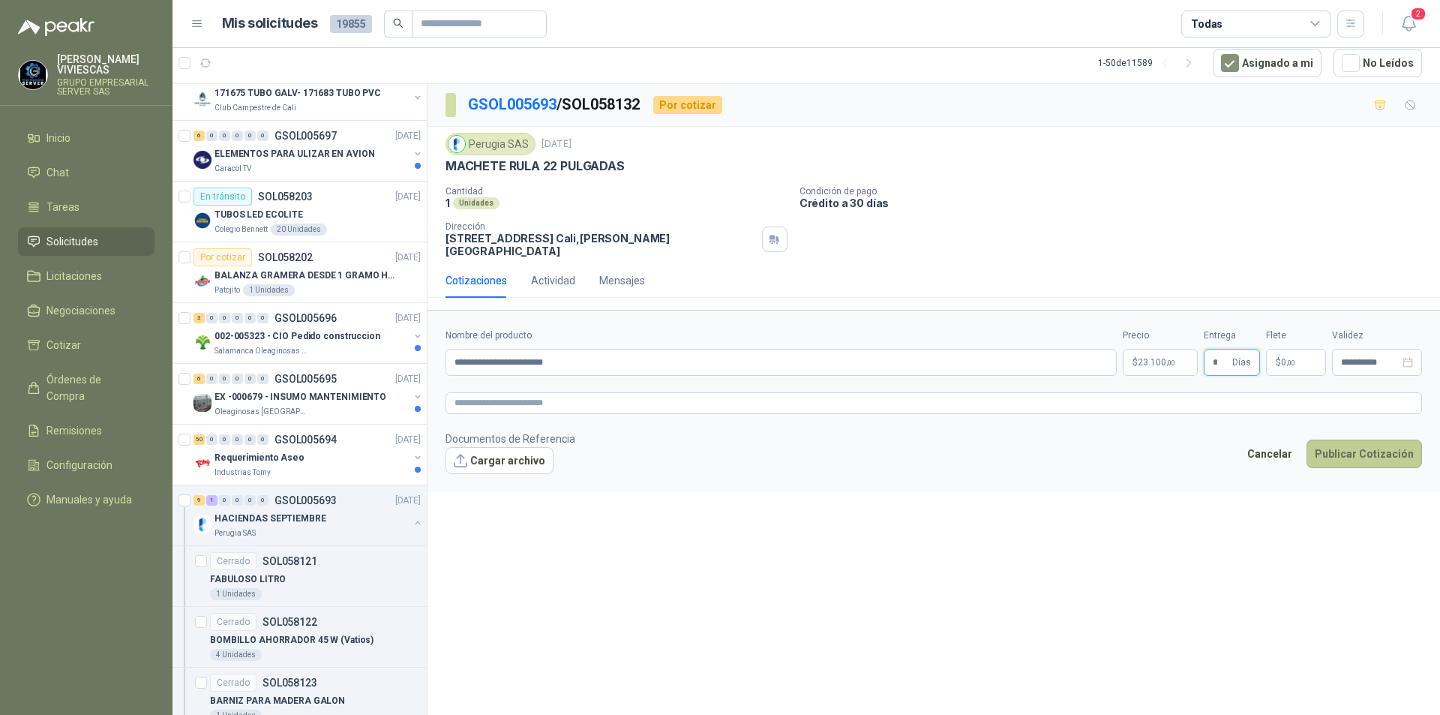
type input "*"
click at [1350, 442] on button "Publicar Cotización" at bounding box center [1363, 453] width 115 height 28
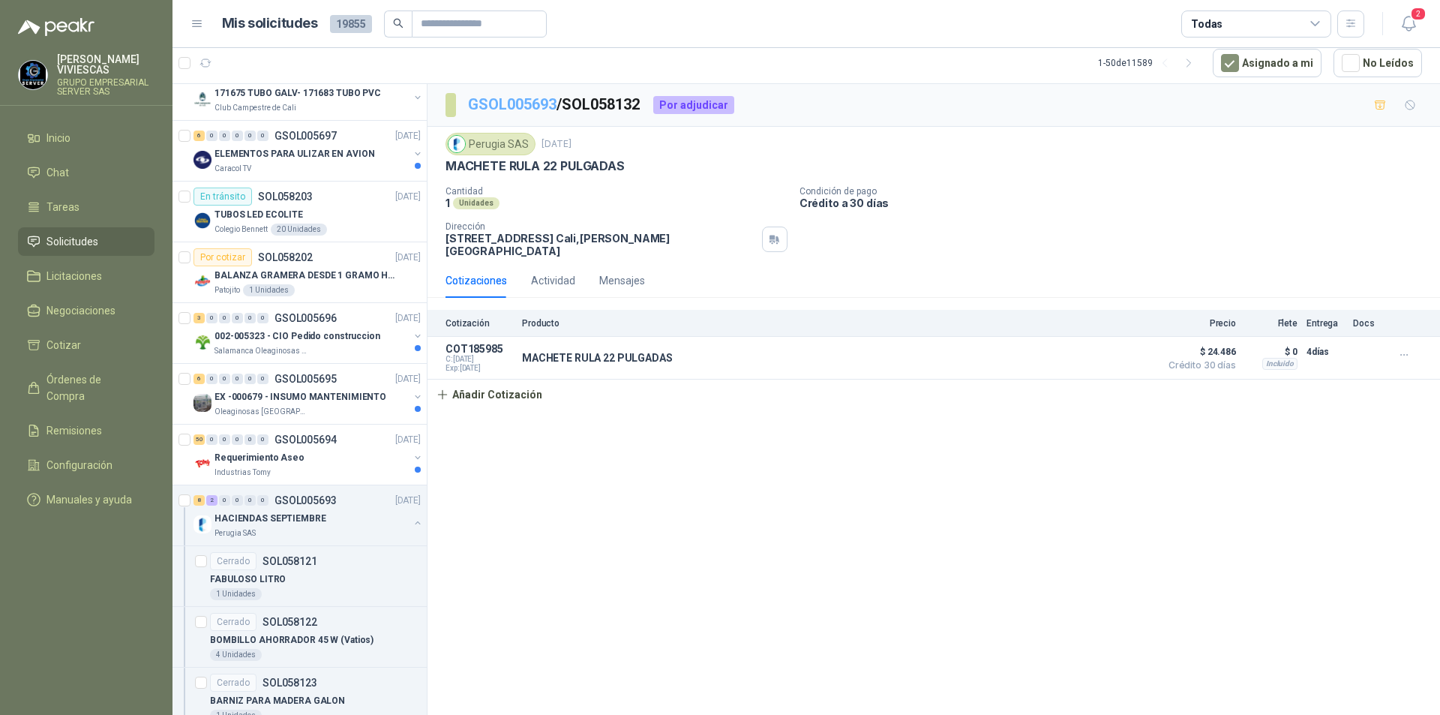
click at [535, 108] on link "GSOL005693" at bounding box center [512, 104] width 88 height 18
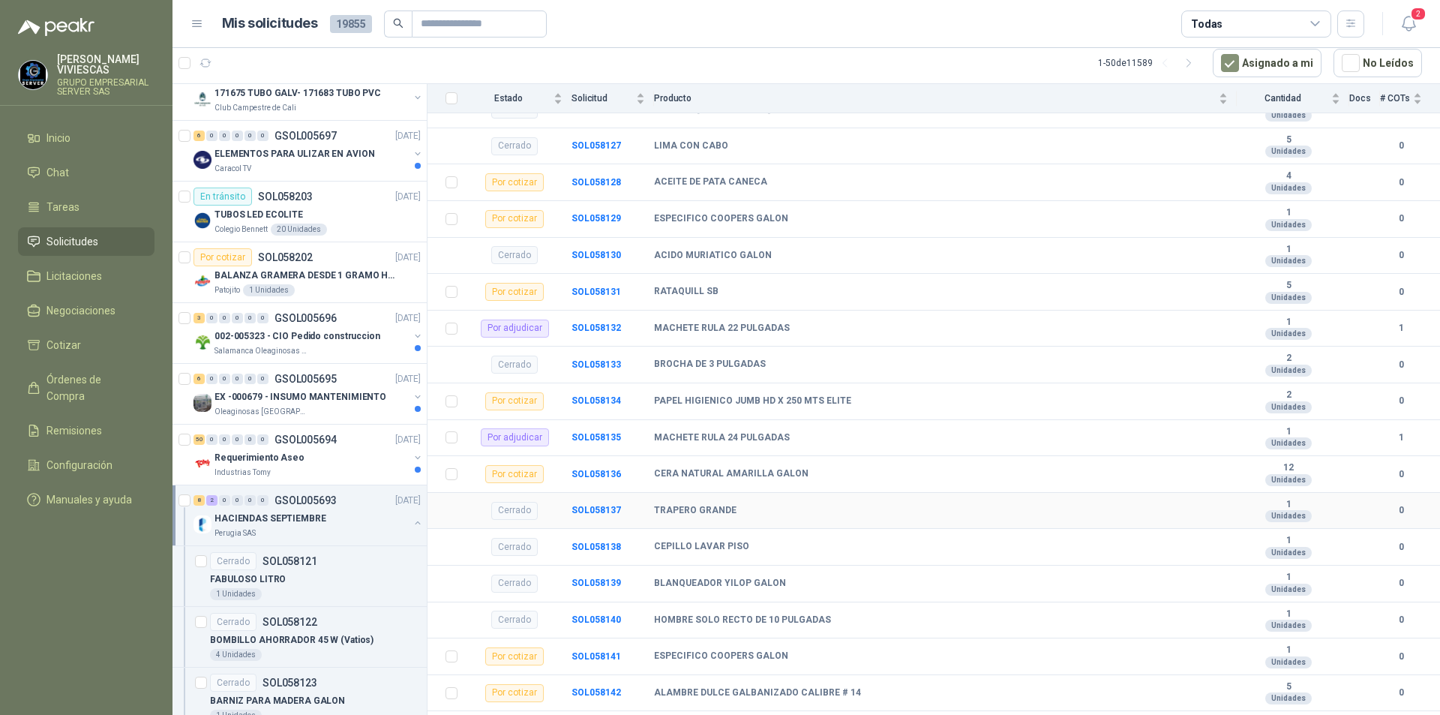
scroll to position [408, 0]
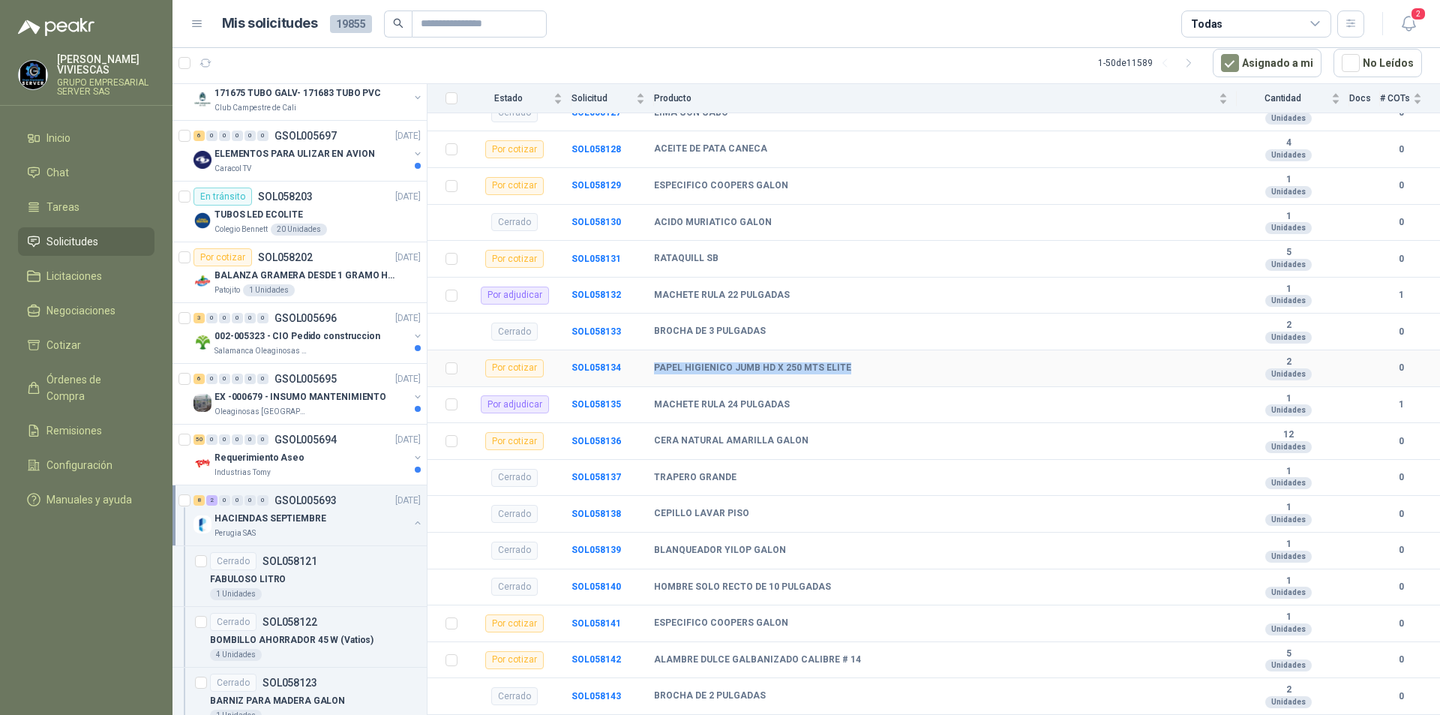
drag, startPoint x: 844, startPoint y: 363, endPoint x: 655, endPoint y: 370, distance: 189.9
click at [655, 370] on div "PAPEL HIGIENICO JUMB HD X 250 MTS ELITE" at bounding box center [941, 368] width 574 height 12
copy b "PAPEL HIGIENICO JUMB HD X 250 MTS ELITE"
click at [599, 365] on b "SOL058134" at bounding box center [595, 367] width 49 height 10
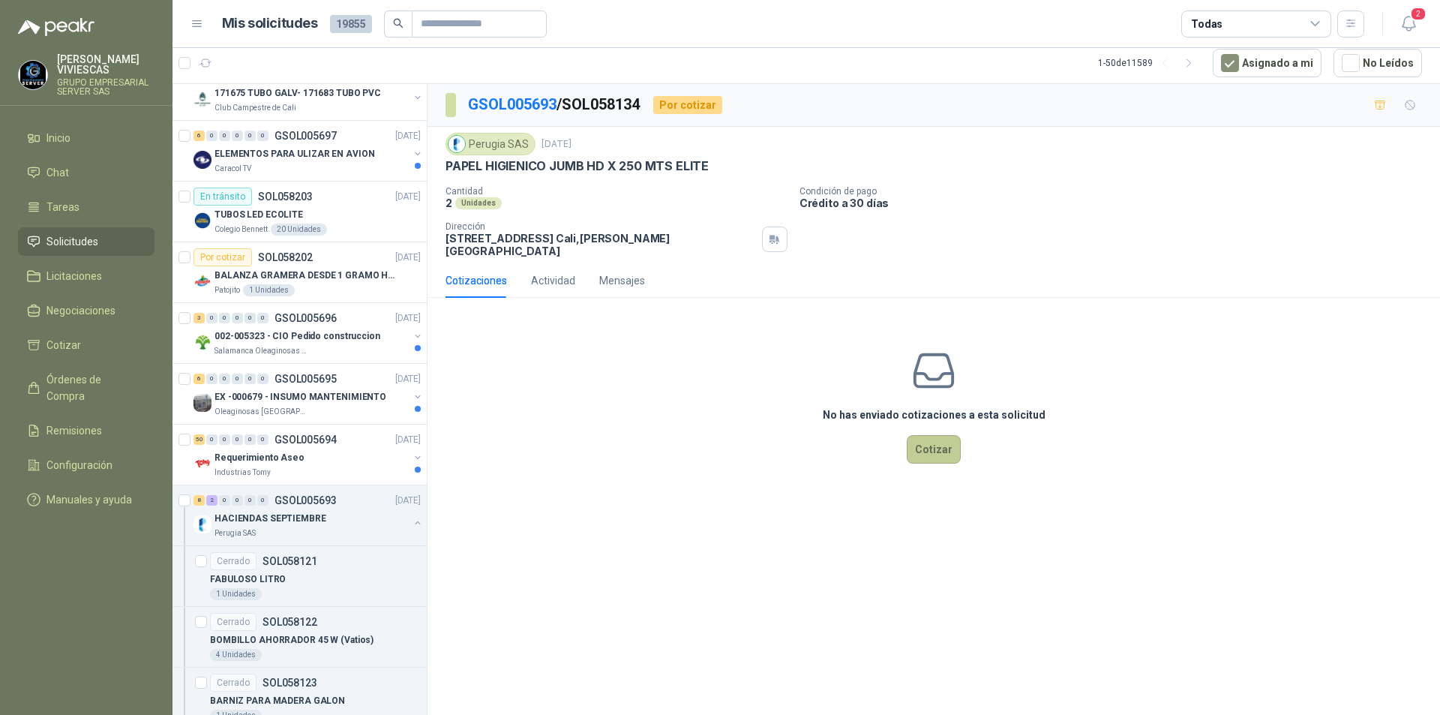
click at [939, 439] on button "Cotizar" at bounding box center [934, 449] width 54 height 28
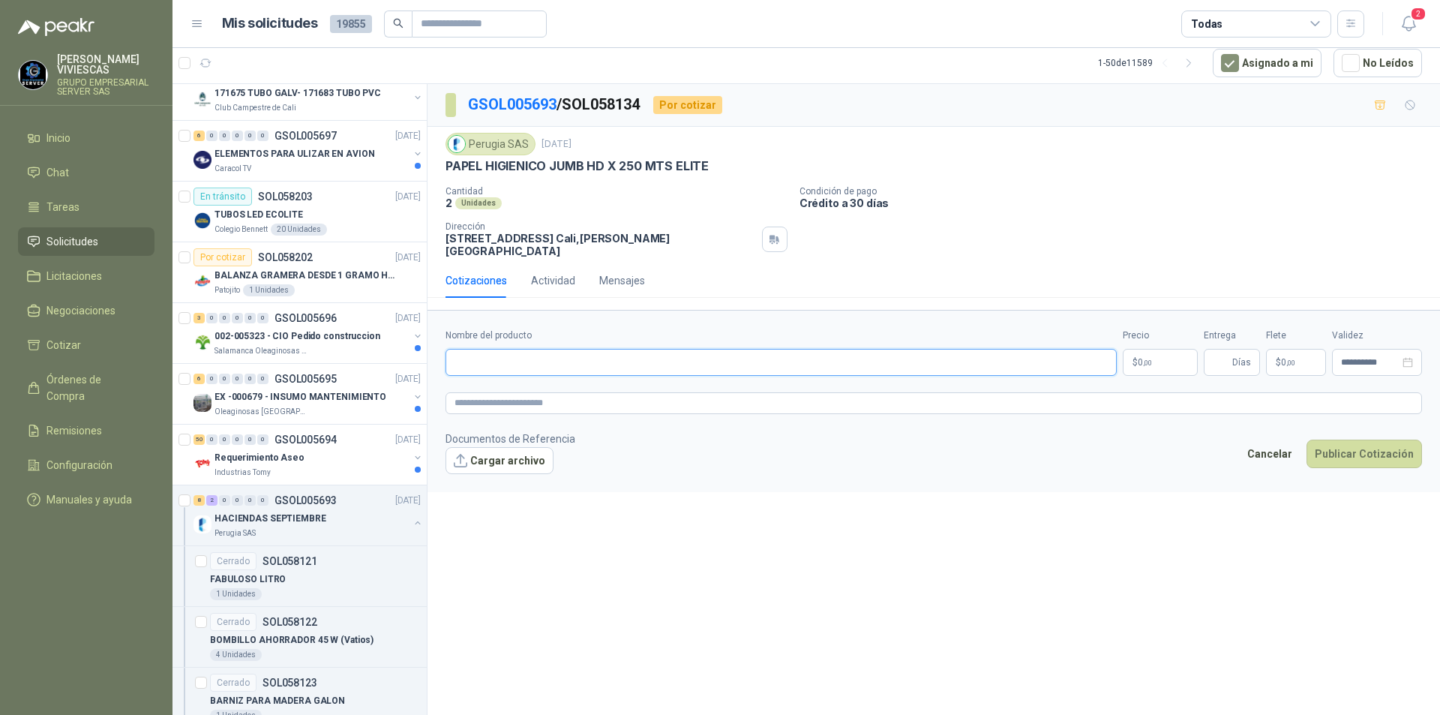
paste input "**********"
type input "**********"
click at [1144, 353] on body "[PERSON_NAME] GRUPO EMPRESARIAL SERVER SAS Inicio Chat Tareas Solicitudes Licit…" at bounding box center [720, 357] width 1440 height 715
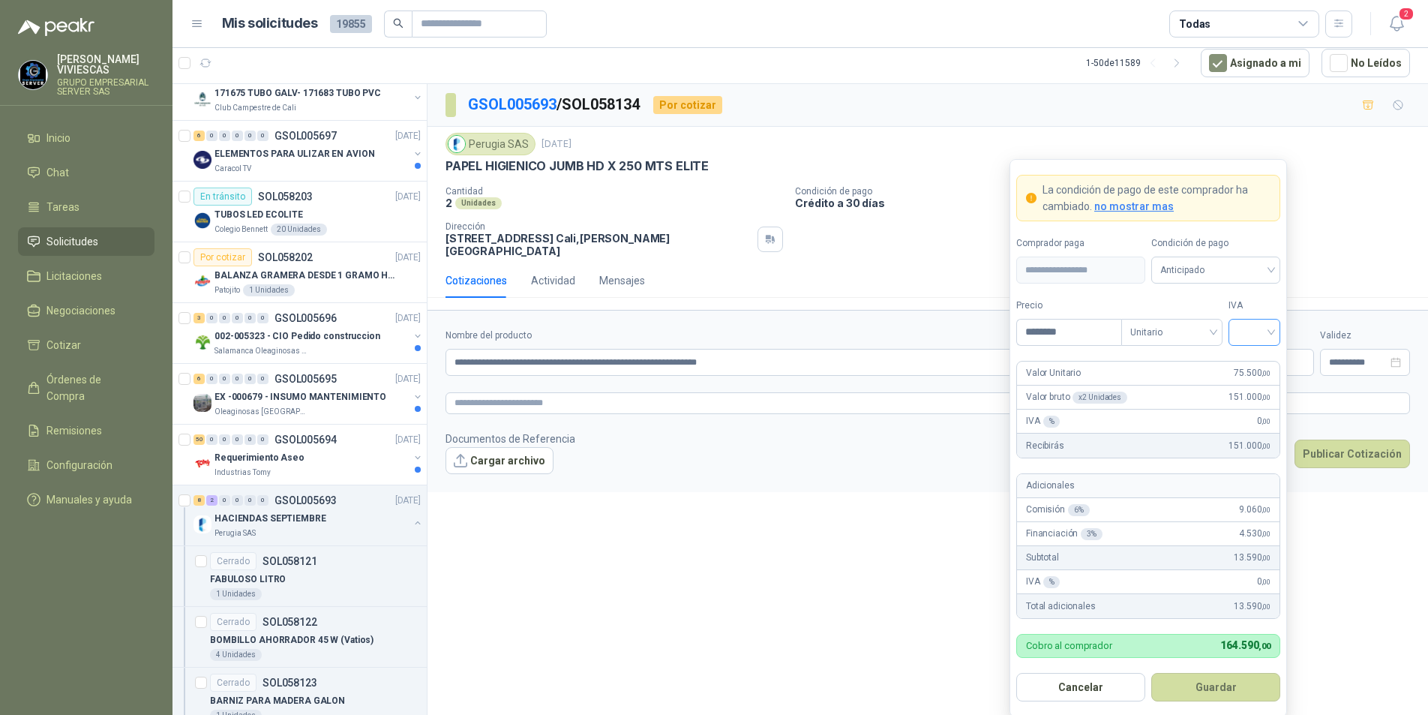
click at [1277, 332] on div at bounding box center [1254, 332] width 52 height 27
type input "********"
click at [1263, 358] on div "19%" at bounding box center [1254, 363] width 28 height 16
click at [1252, 269] on span "Anticipado" at bounding box center [1215, 270] width 111 height 22
click at [1233, 326] on div "Crédito a 30 días" at bounding box center [1215, 325] width 105 height 16
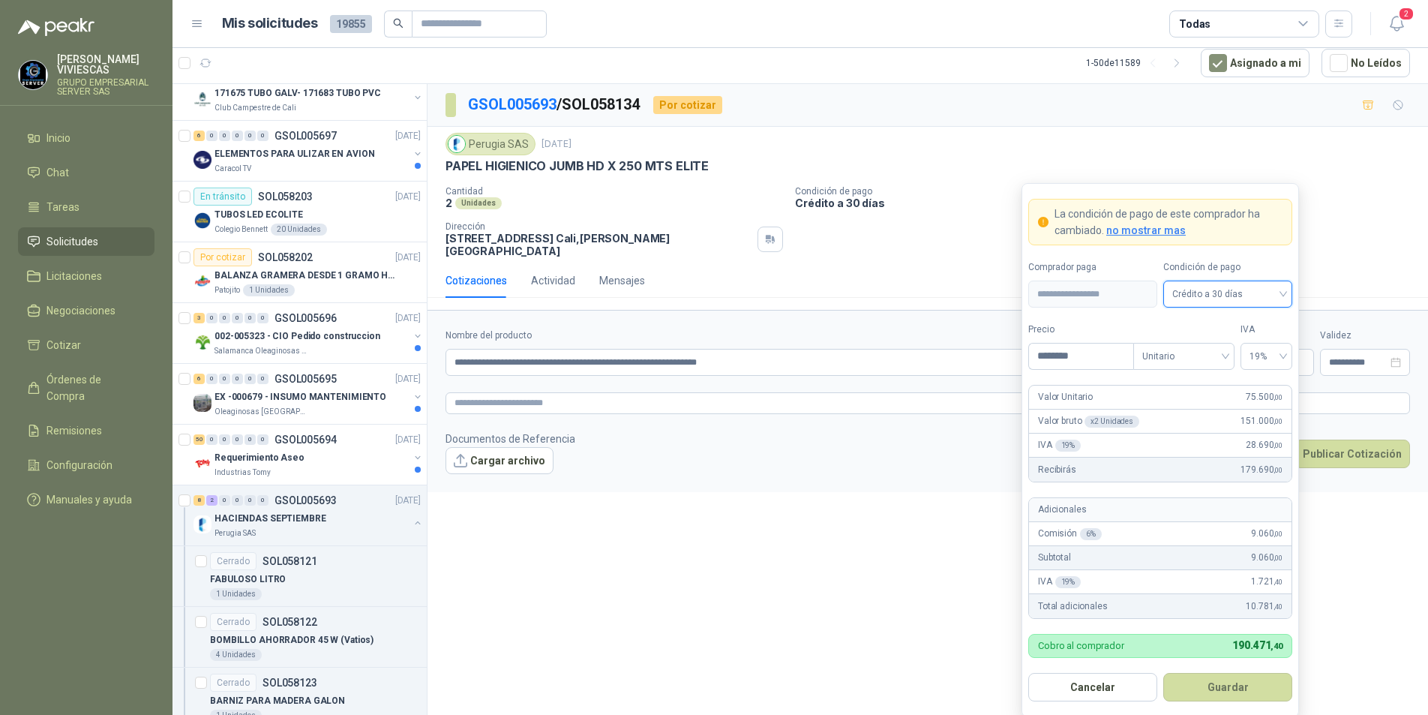
click at [1212, 676] on button "Guardar" at bounding box center [1227, 687] width 129 height 28
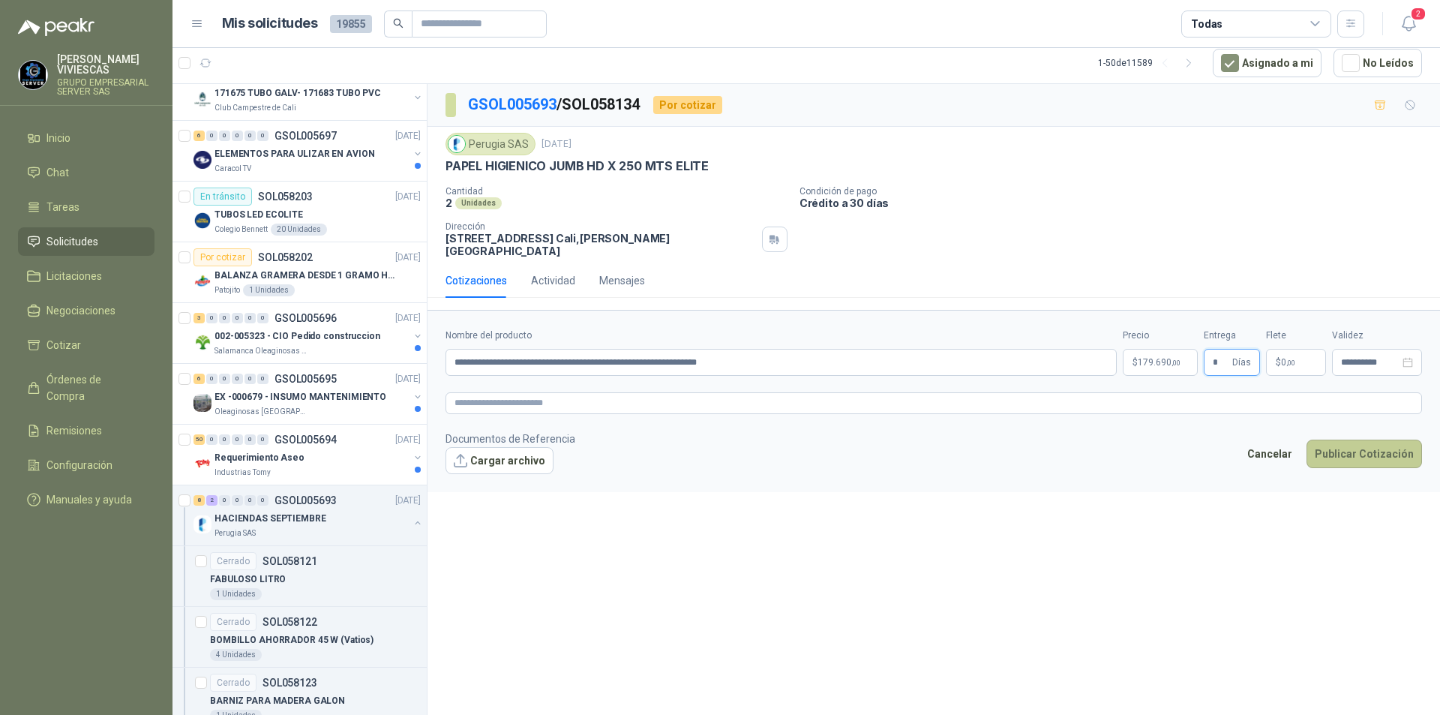
type input "*"
click at [1322, 445] on button "Publicar Cotización" at bounding box center [1363, 453] width 115 height 28
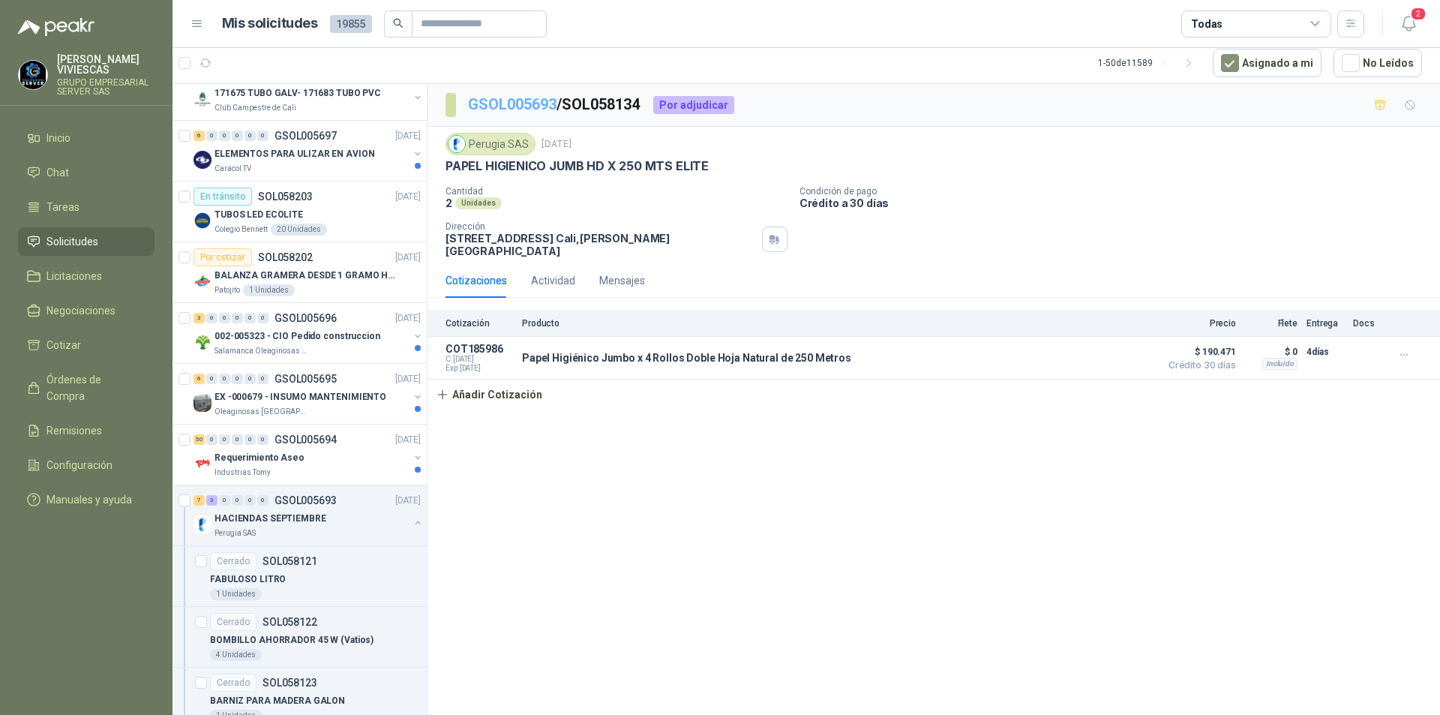
click at [501, 106] on link "GSOL005693" at bounding box center [512, 104] width 88 height 18
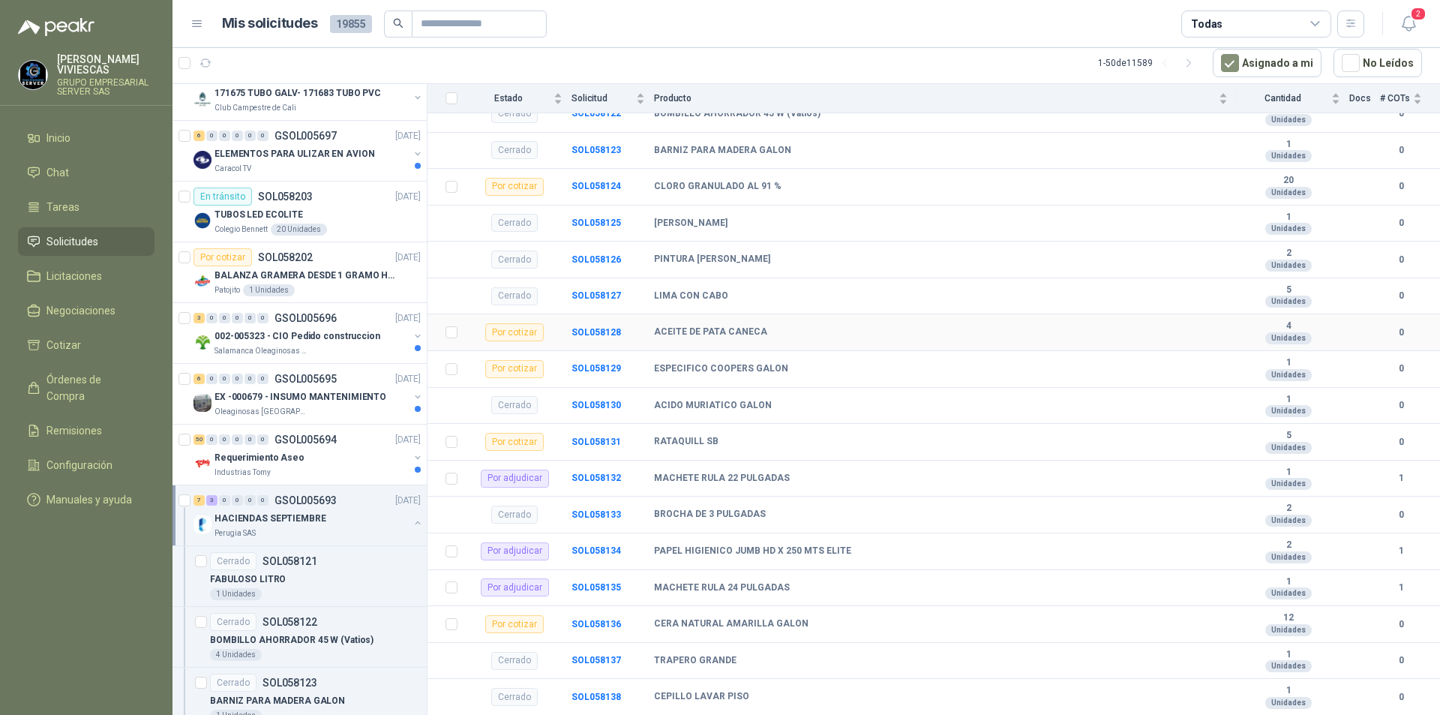
scroll to position [408, 0]
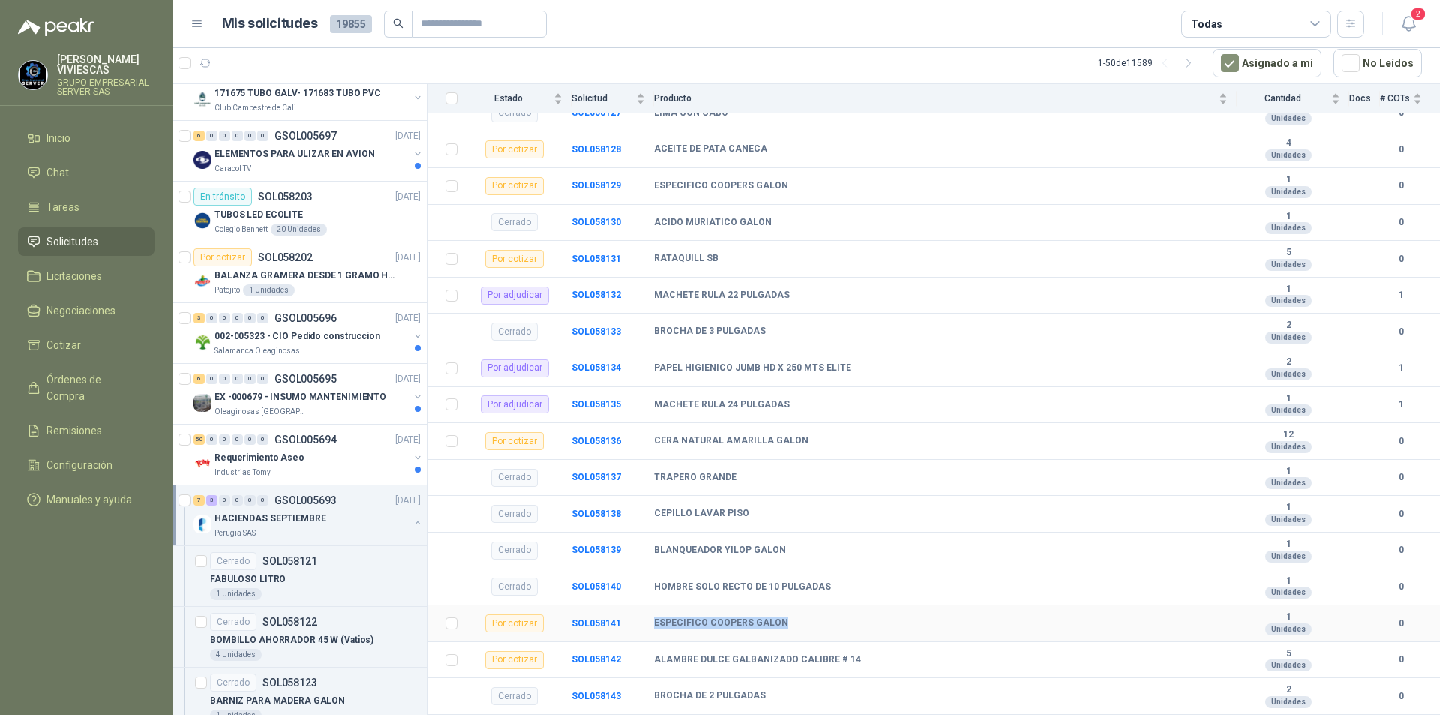
drag, startPoint x: 783, startPoint y: 623, endPoint x: 669, endPoint y: 622, distance: 114.0
click at [654, 615] on td "ESPECIFICO COOPERS GALON" at bounding box center [945, 623] width 583 height 37
copy b "ESPECIFICO COOPERS GALON"
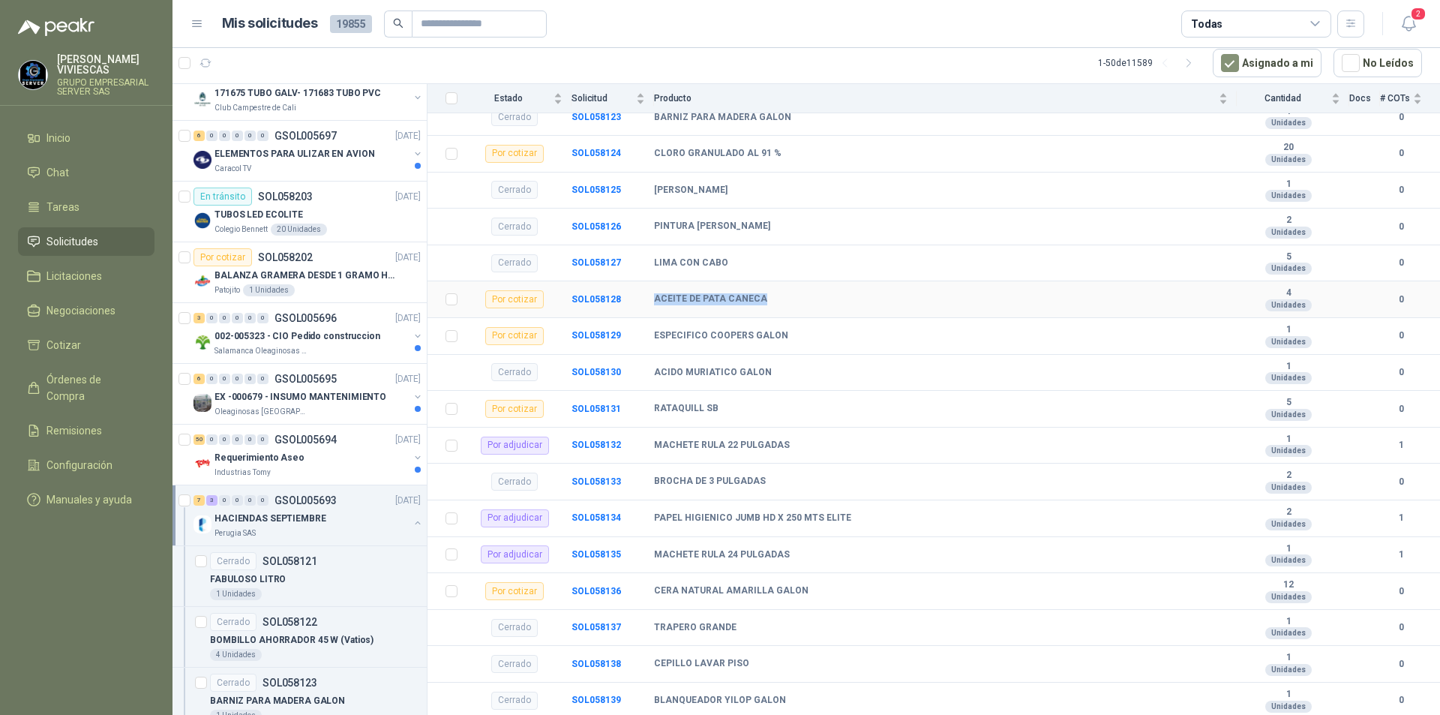
drag, startPoint x: 767, startPoint y: 300, endPoint x: 652, endPoint y: 296, distance: 115.5
click at [652, 296] on tr "Por cotizar SOL058128 ACEITE DE PATA CANECA 4 Unidades 0" at bounding box center [933, 299] width 1012 height 37
copy tr "ACEITE DE PATA CANECA"
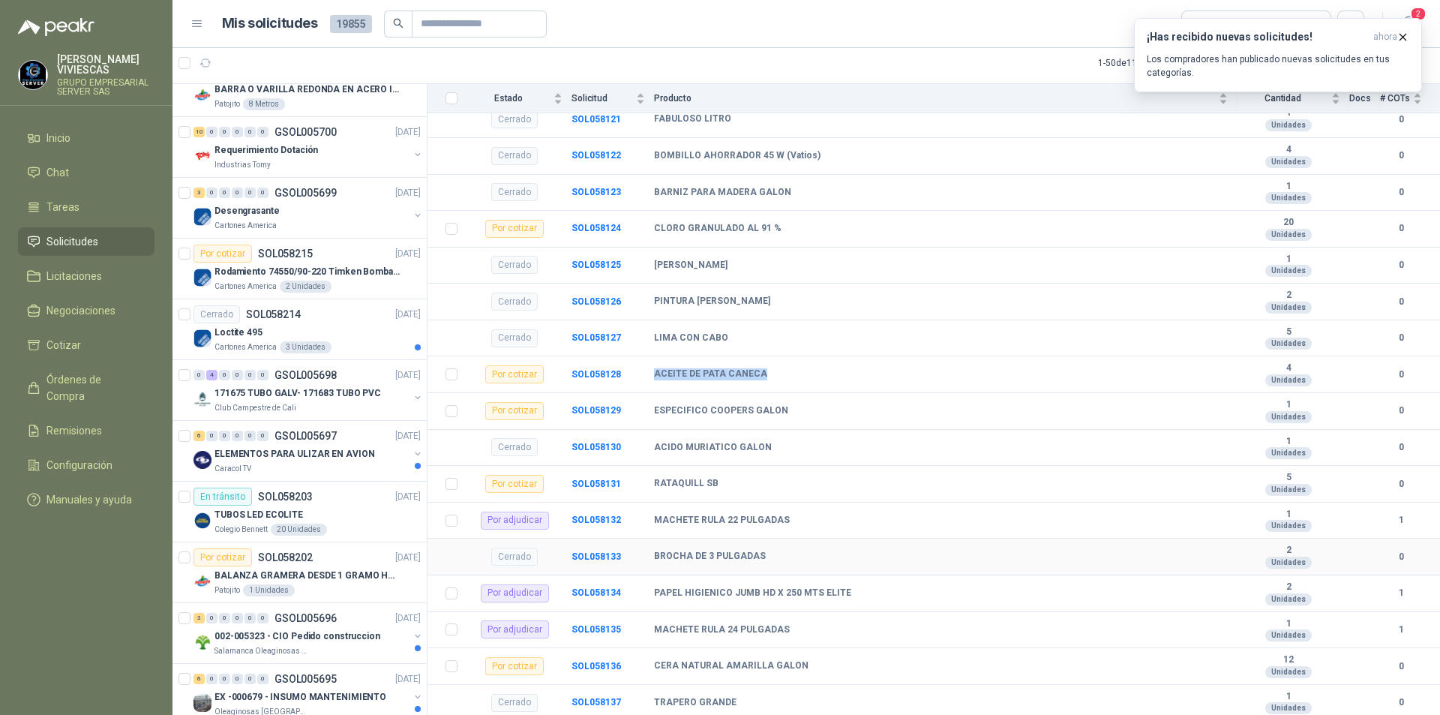
scroll to position [108, 0]
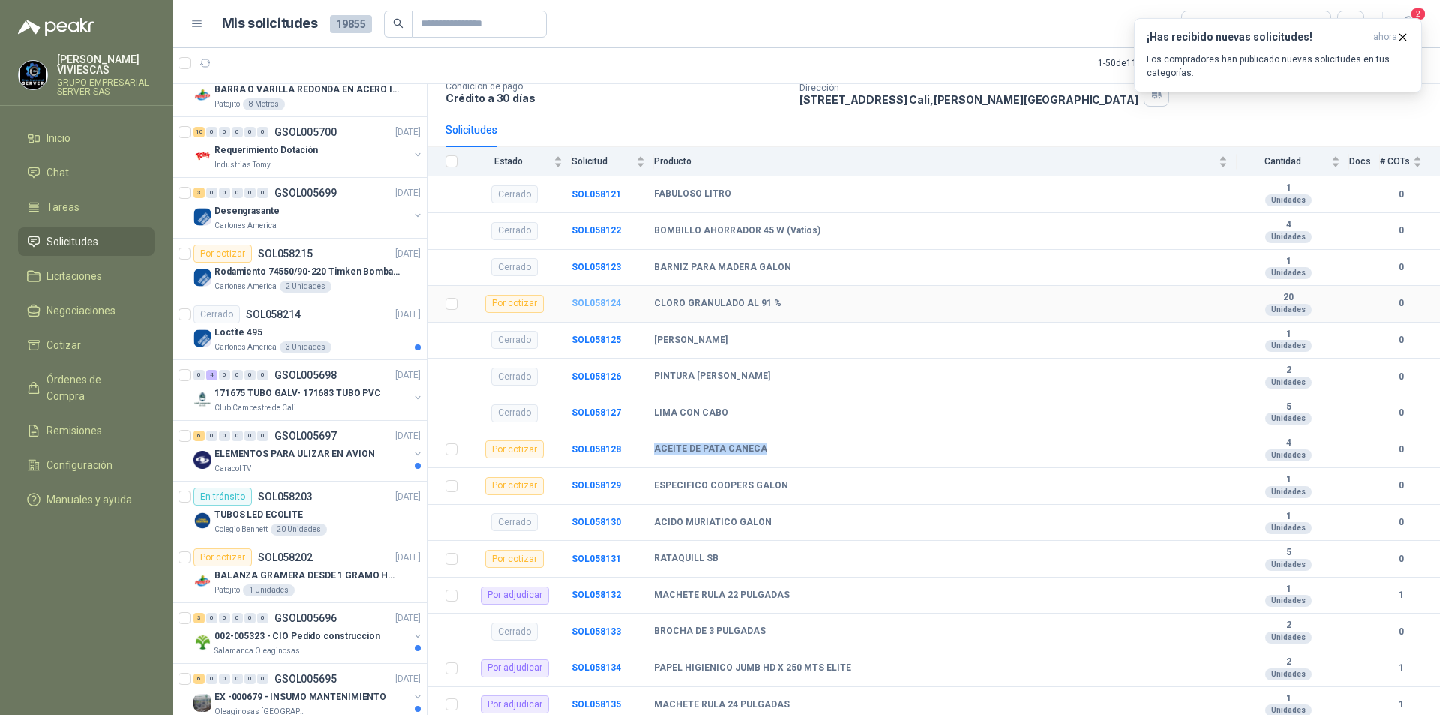
click at [607, 305] on b "SOL058124" at bounding box center [595, 303] width 49 height 10
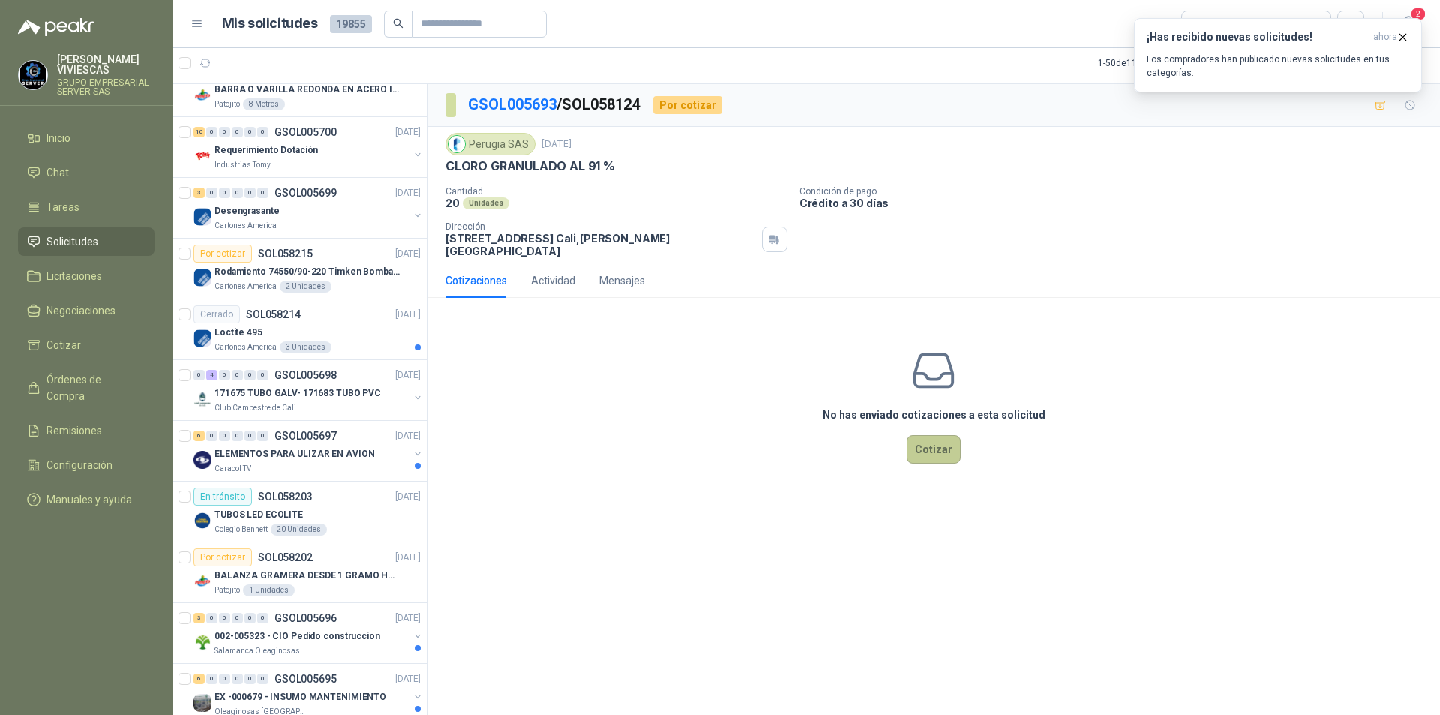
click at [925, 436] on button "Cotizar" at bounding box center [934, 449] width 54 height 28
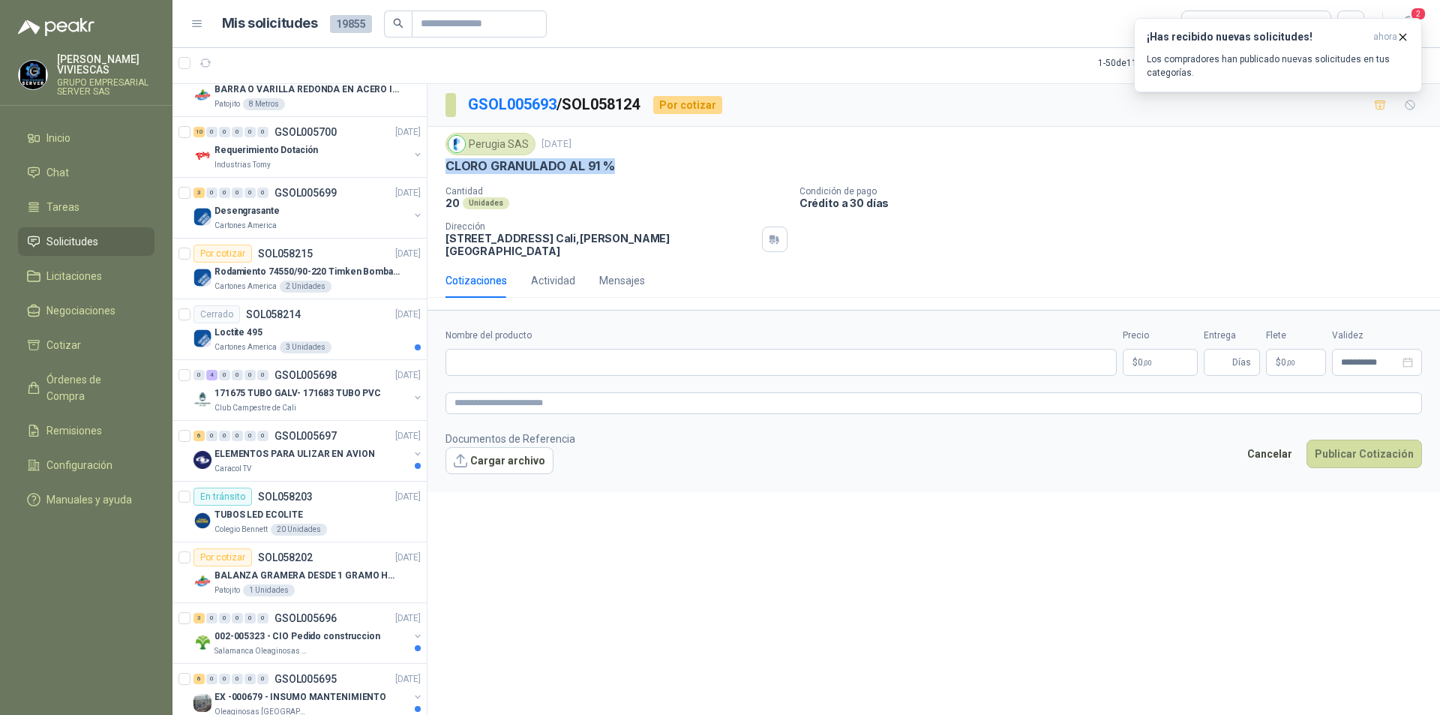
drag, startPoint x: 652, startPoint y: 173, endPoint x: 439, endPoint y: 167, distance: 212.3
click at [439, 167] on div "Perugia SAS [DATE] CLORO GRANULADO AL 91 % Cantidad 20 Unidades Condición de p…" at bounding box center [933, 195] width 1012 height 136
copy p "CLORO GRANULADO AL 91 %"
paste input "**********"
type input "**********"
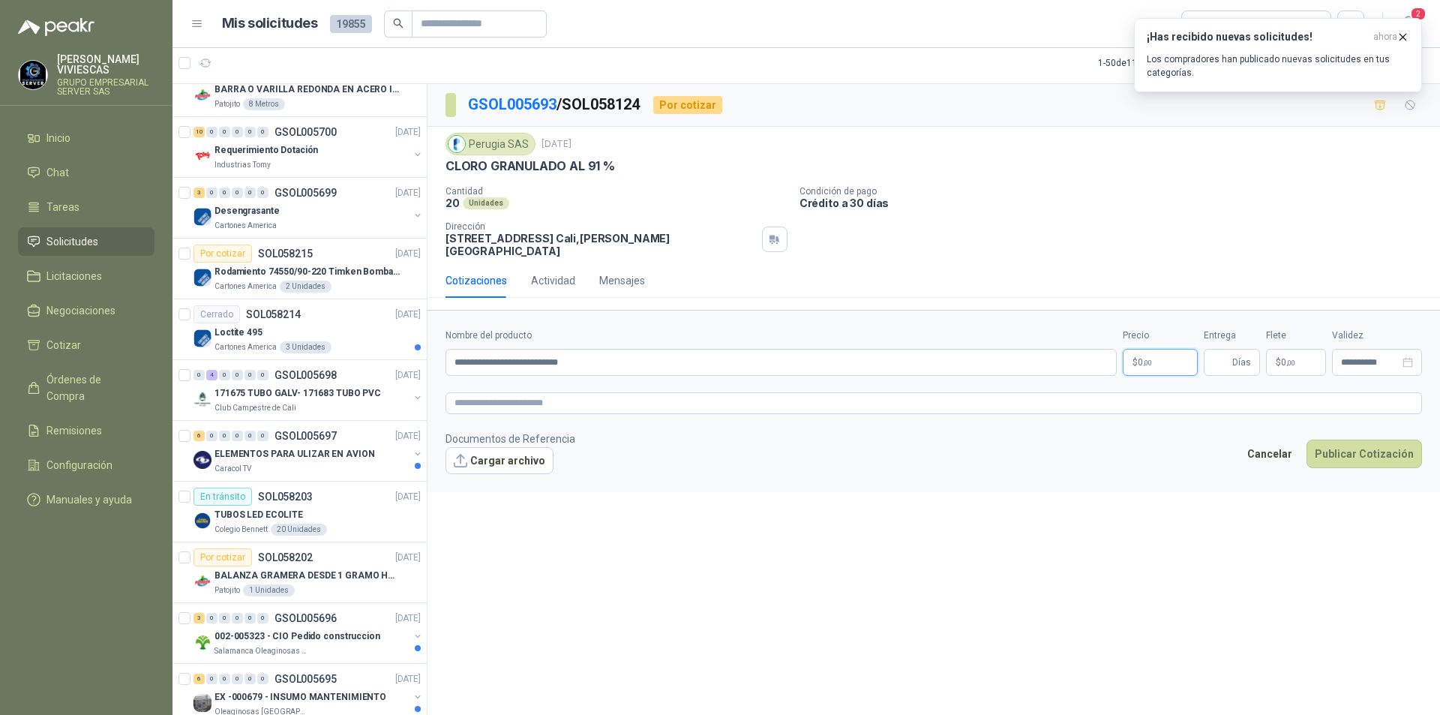
click at [1155, 355] on body "[PERSON_NAME] GRUPO EMPRESARIAL SERVER SAS Inicio Chat Tareas Solicitudes Licit…" at bounding box center [720, 357] width 1440 height 715
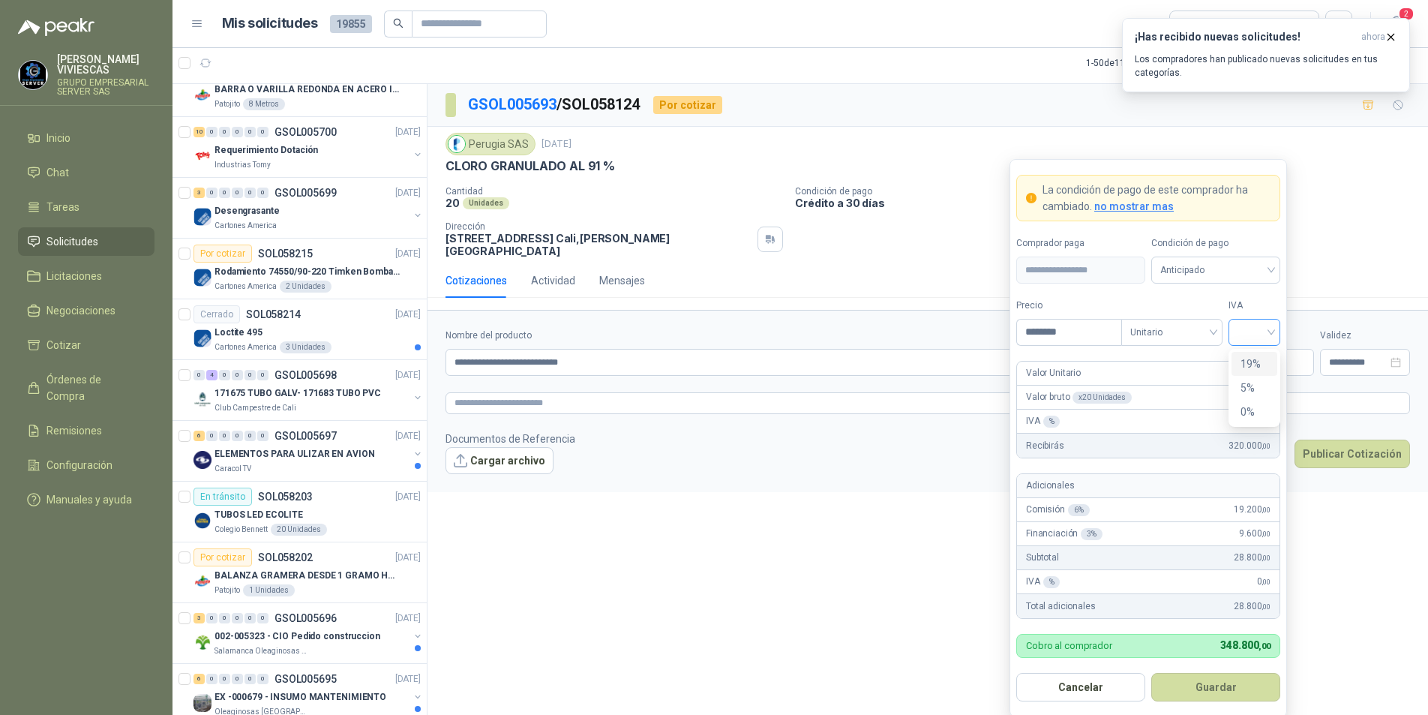
click at [1275, 328] on div at bounding box center [1254, 332] width 52 height 27
type input "********"
click at [1245, 411] on div "0%" at bounding box center [1254, 411] width 28 height 16
click at [1239, 281] on span "Anticipado" at bounding box center [1215, 270] width 111 height 22
click at [1226, 322] on div "Crédito a 30 días" at bounding box center [1215, 325] width 105 height 16
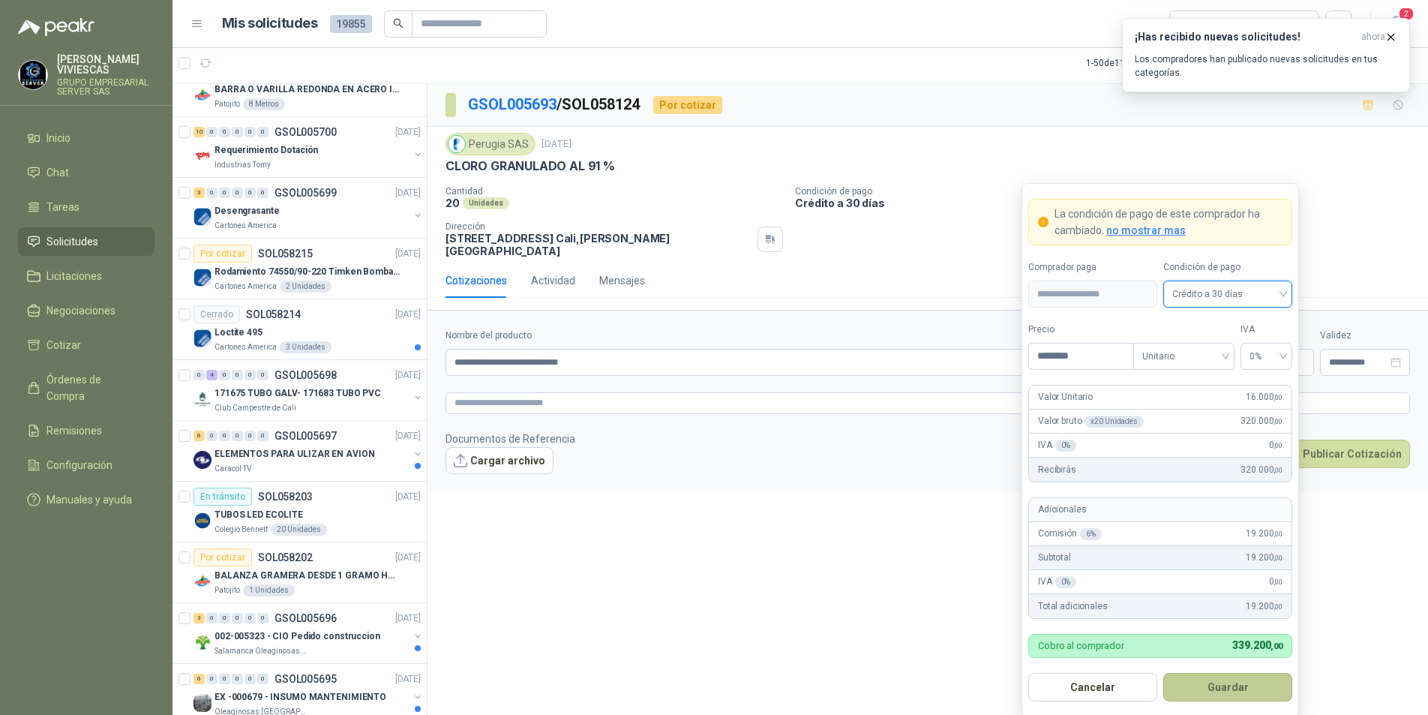
click at [1197, 688] on button "Guardar" at bounding box center [1227, 687] width 129 height 28
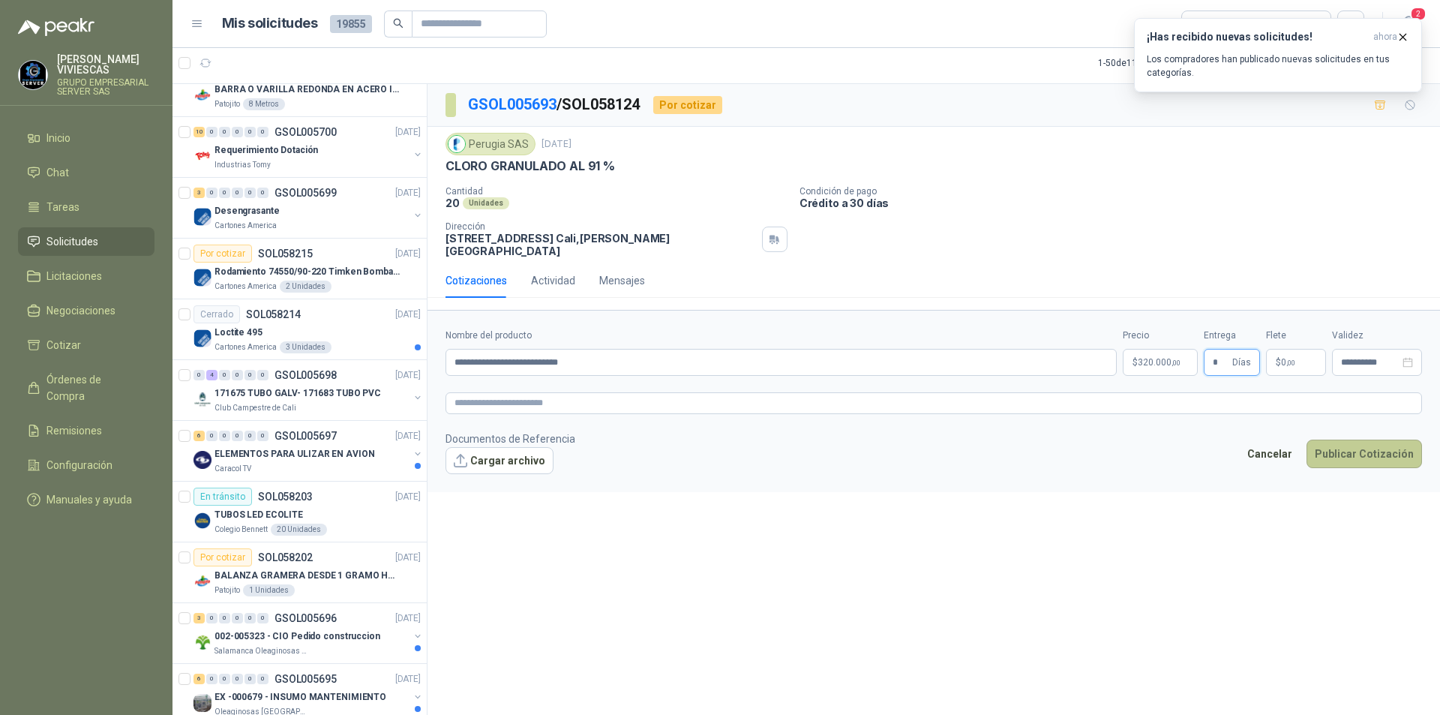
type input "*"
click at [1334, 439] on button "Publicar Cotización" at bounding box center [1363, 453] width 115 height 28
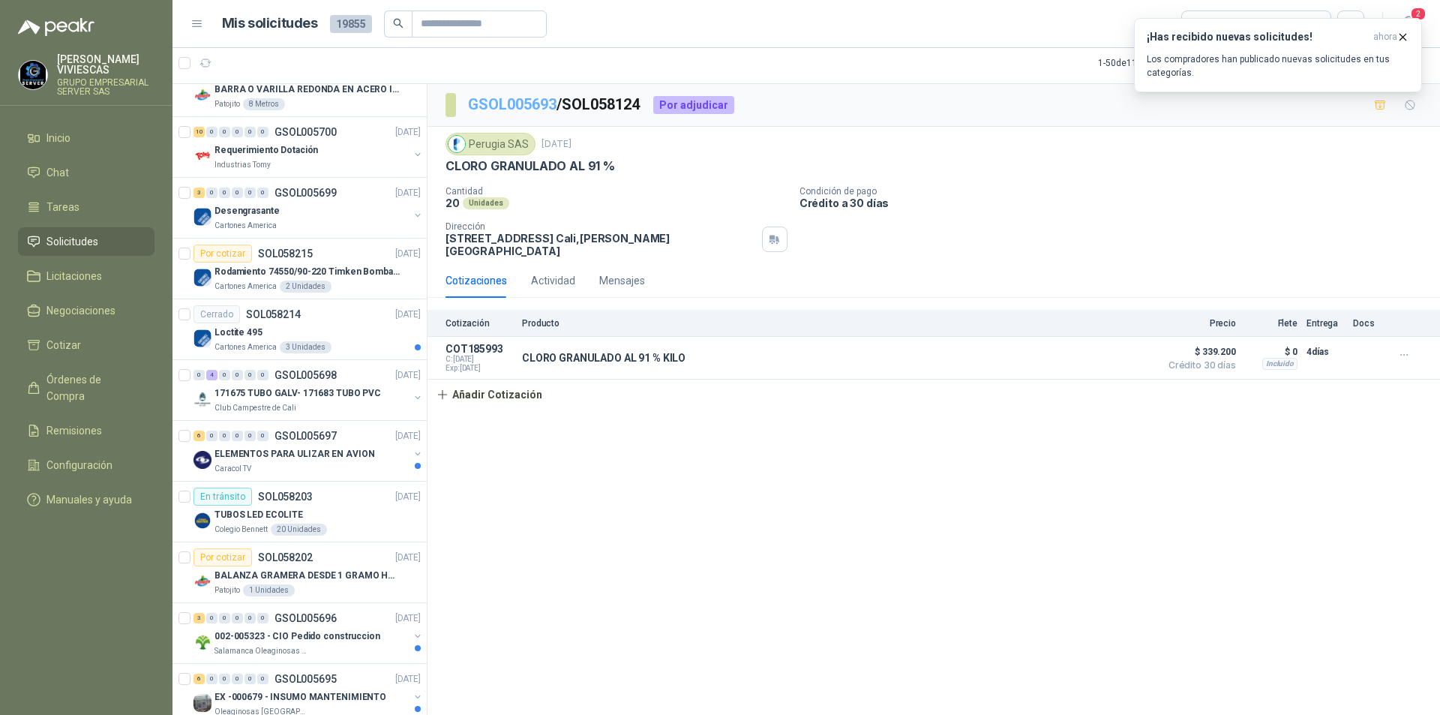
click at [504, 103] on link "GSOL005693" at bounding box center [512, 104] width 88 height 18
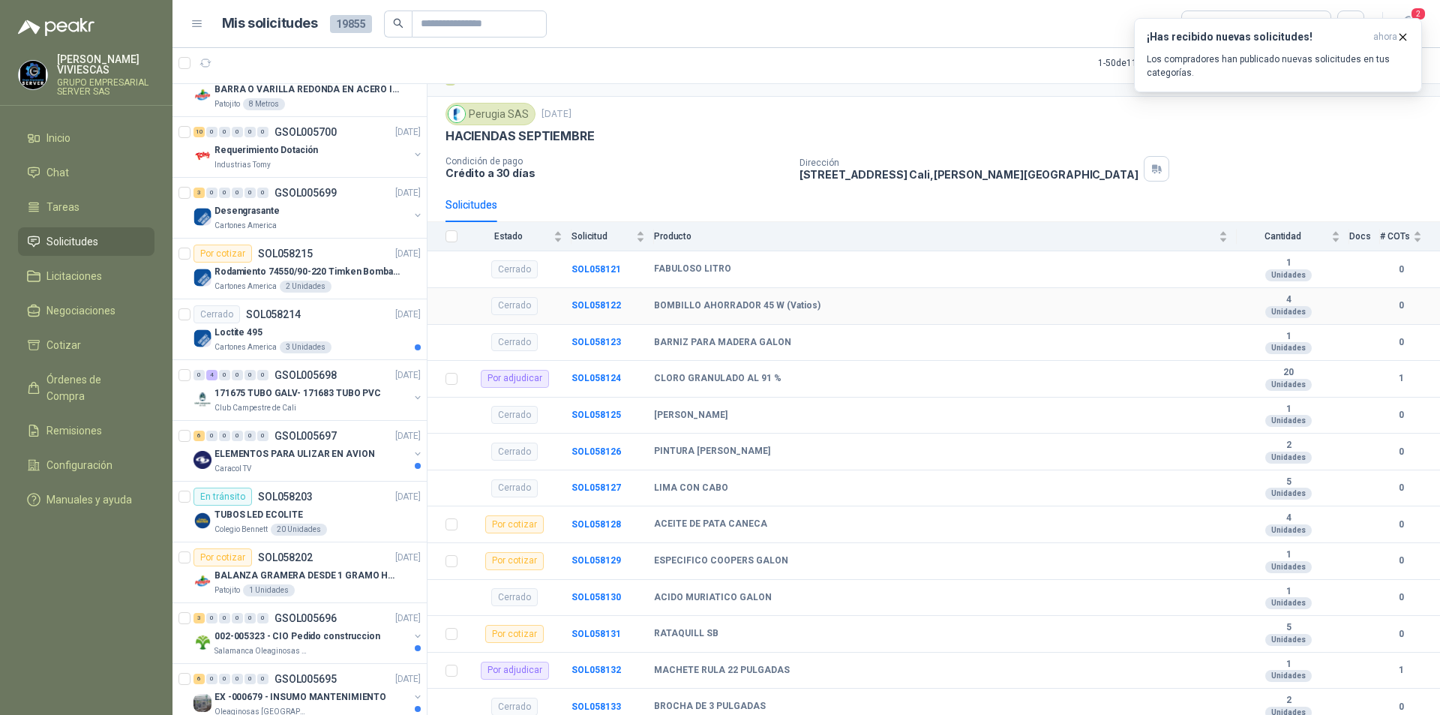
scroll to position [408, 0]
